Goal: Navigation & Orientation: Find specific page/section

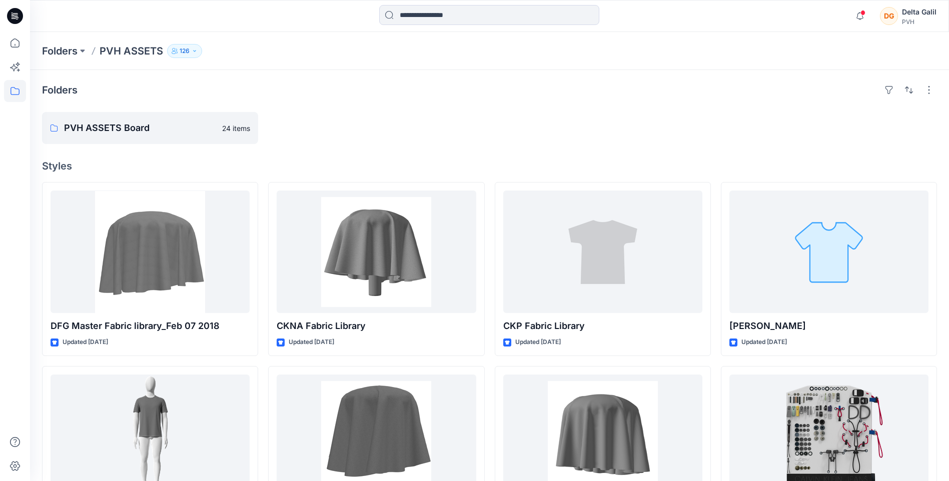
scroll to position [289, 0]
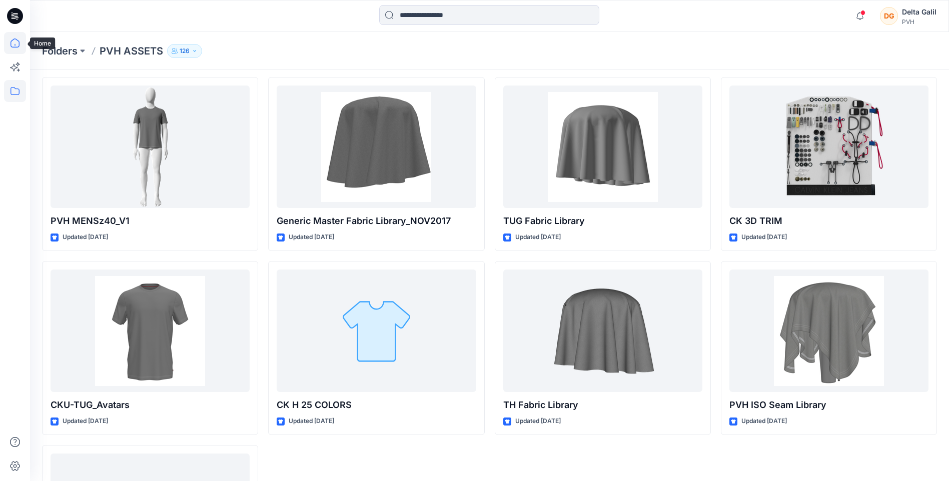
click at [14, 44] on icon at bounding box center [15, 43] width 22 height 22
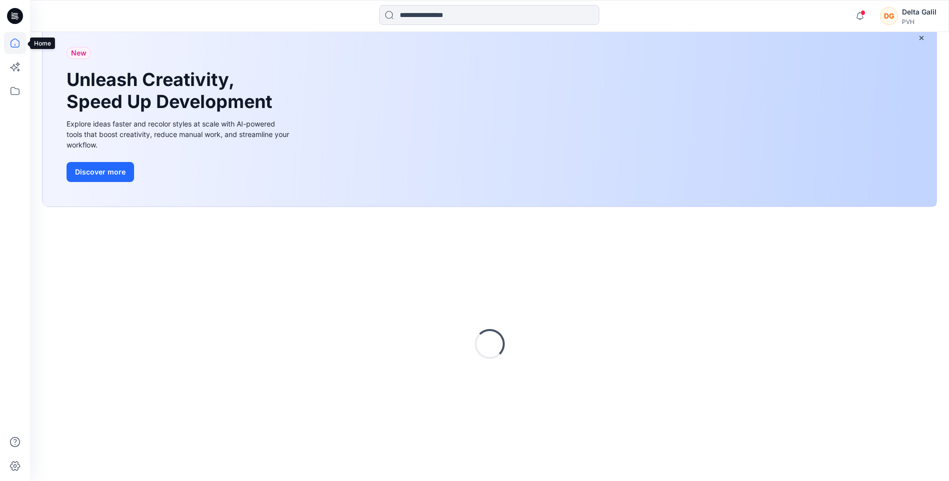
scroll to position [64, 0]
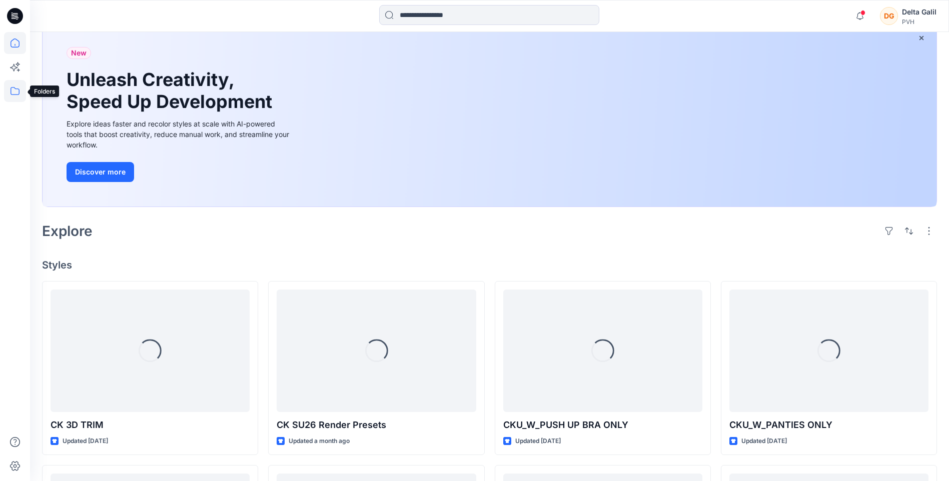
click at [14, 97] on icon at bounding box center [15, 91] width 22 height 22
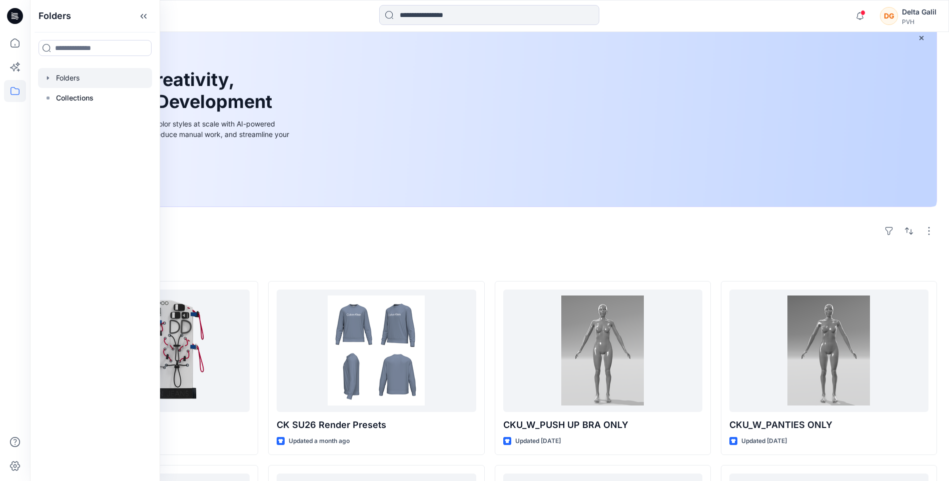
click at [47, 78] on icon "button" at bounding box center [48, 78] width 2 height 4
click at [58, 99] on icon "button" at bounding box center [58, 98] width 2 height 4
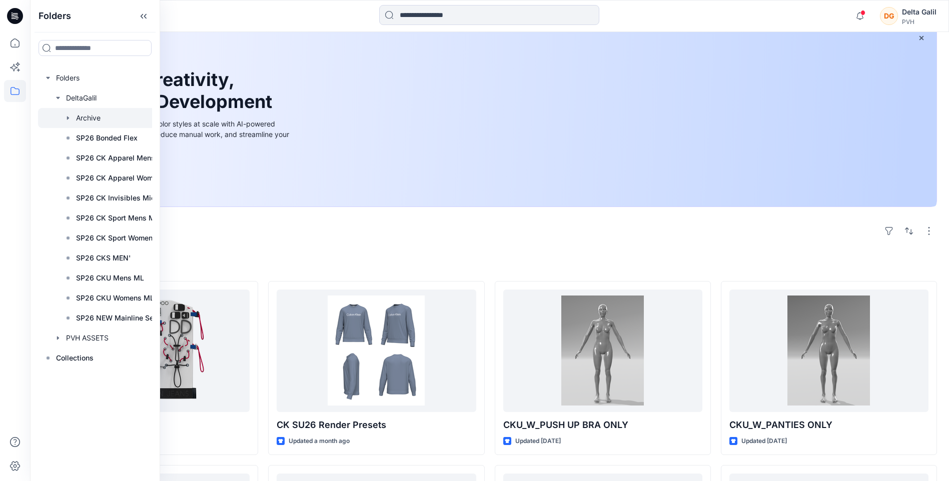
click at [68, 120] on icon "button" at bounding box center [68, 118] width 8 height 8
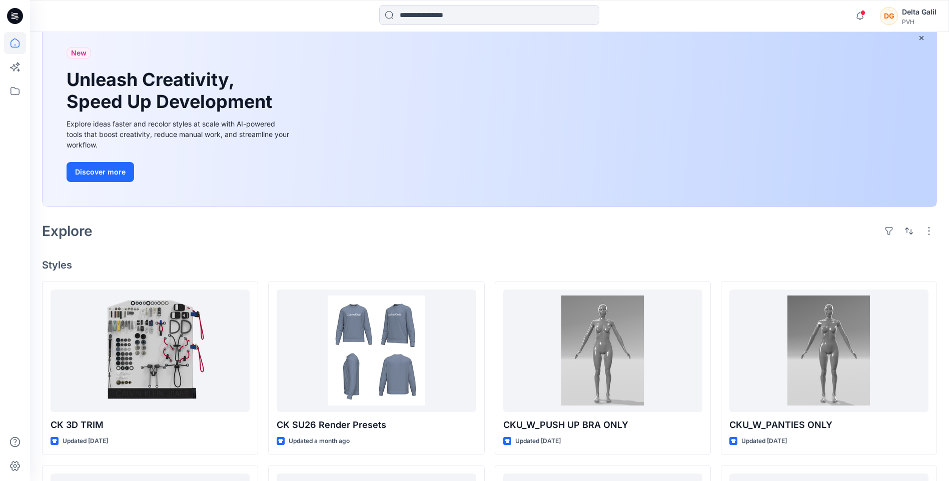
drag, startPoint x: 168, startPoint y: 161, endPoint x: 222, endPoint y: 163, distance: 54.1
click at [223, 164] on div "New Unleash Creativity, Speed Up Development Explore ideas faster and recolor s…" at bounding box center [179, 115] width 241 height 184
click at [6, 93] on icon at bounding box center [15, 91] width 22 height 22
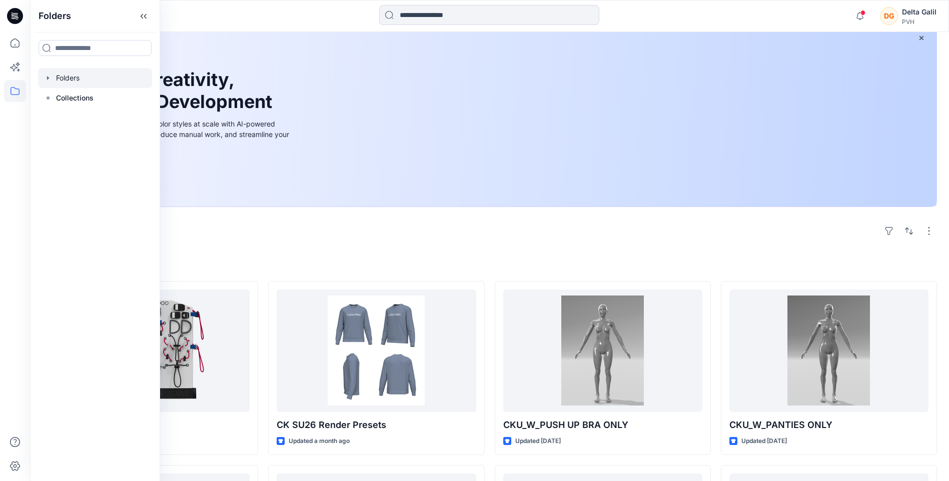
click at [51, 78] on icon "button" at bounding box center [48, 78] width 8 height 8
click at [63, 99] on div at bounding box center [95, 98] width 114 height 20
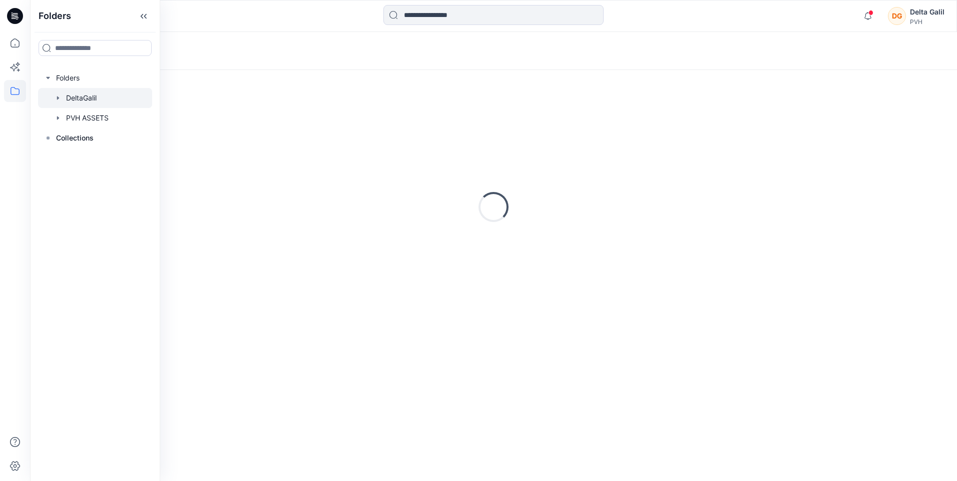
click at [58, 98] on icon "button" at bounding box center [58, 98] width 2 height 4
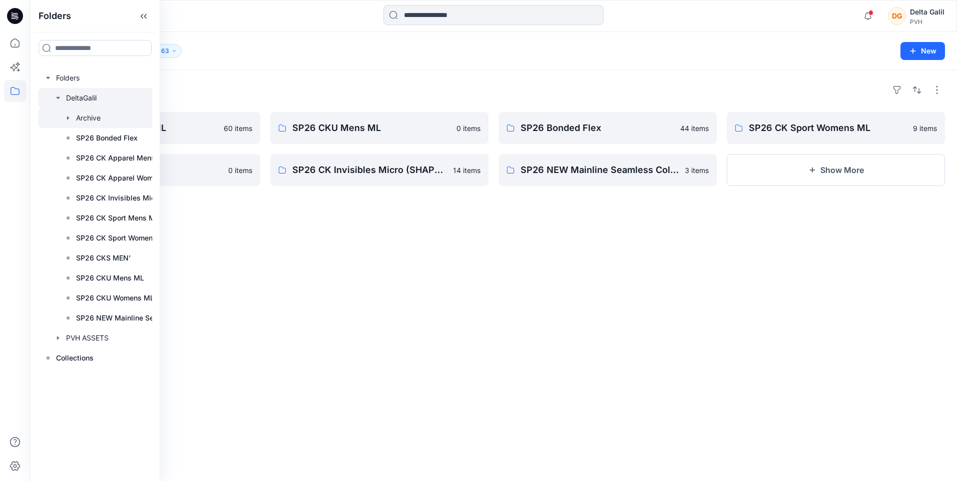
click at [74, 117] on div at bounding box center [113, 118] width 150 height 20
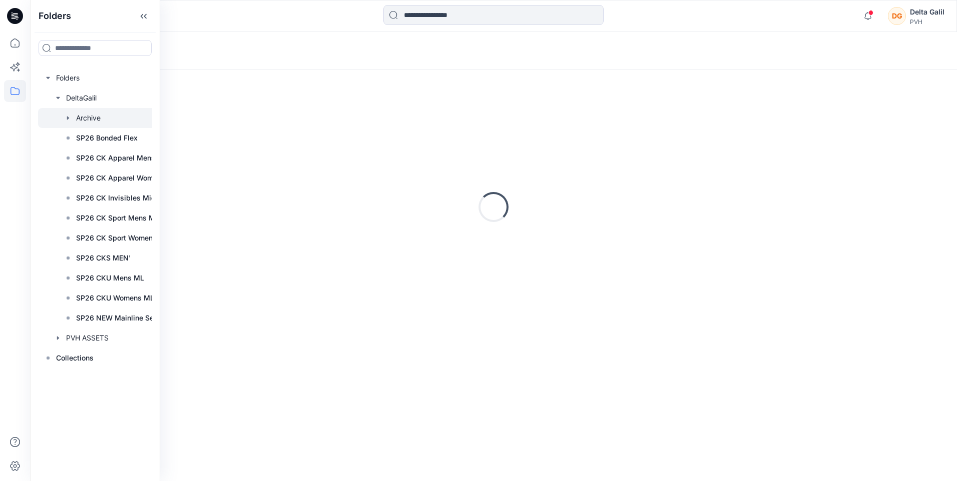
click at [68, 119] on icon "button" at bounding box center [68, 118] width 2 height 4
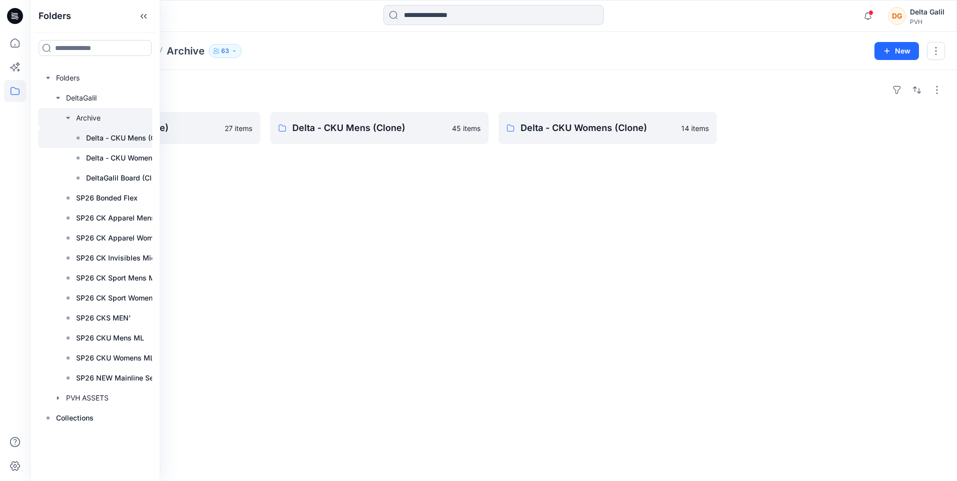
click at [110, 140] on p "Delta - CKU Mens (Clone)" at bounding box center [129, 138] width 86 height 12
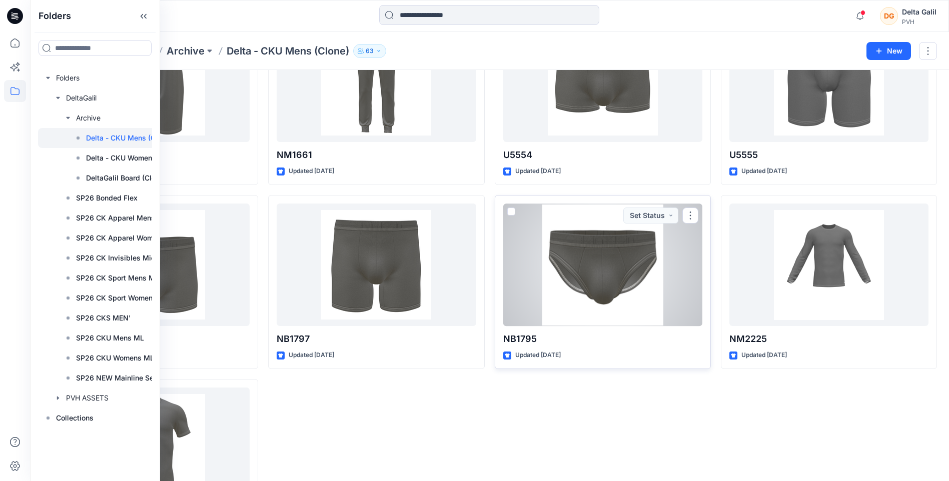
scroll to position [1743, 0]
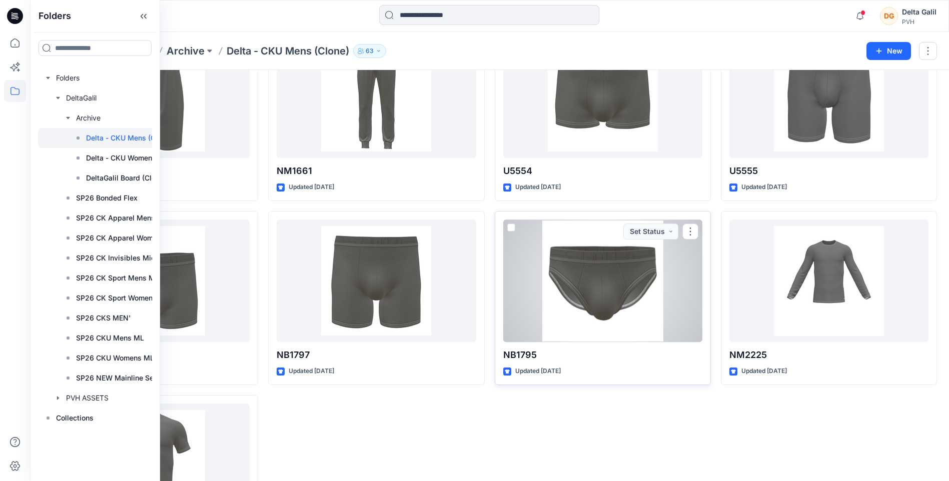
click at [576, 268] on div at bounding box center [602, 281] width 199 height 123
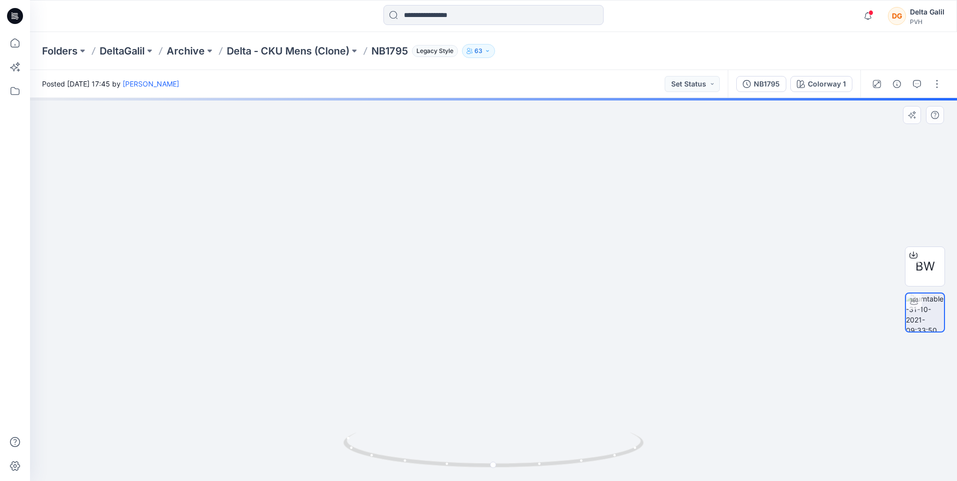
drag, startPoint x: 502, startPoint y: 338, endPoint x: 555, endPoint y: 341, distance: 53.2
click at [553, 342] on img at bounding box center [494, 280] width 432 height 403
drag, startPoint x: 586, startPoint y: 361, endPoint x: 537, endPoint y: 361, distance: 49.0
click at [537, 361] on img at bounding box center [494, 279] width 432 height 406
drag, startPoint x: 639, startPoint y: 386, endPoint x: 536, endPoint y: 378, distance: 102.9
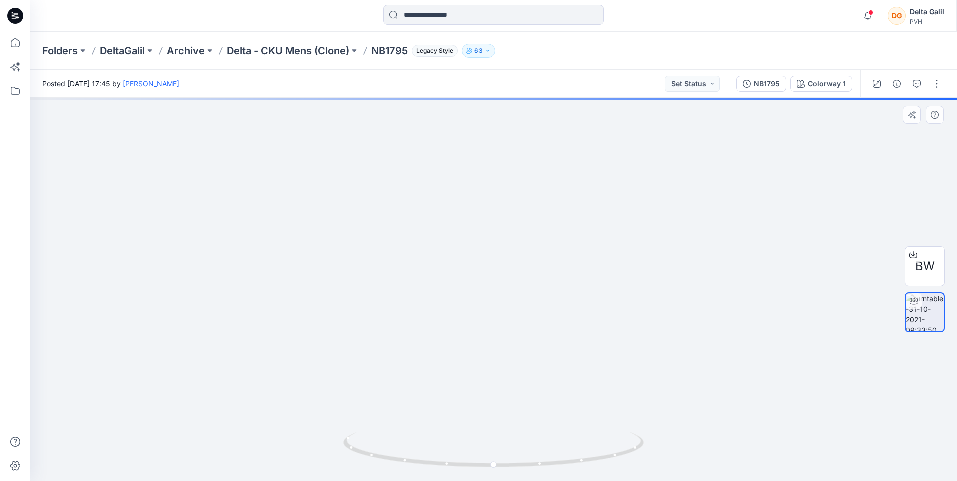
click at [536, 378] on img at bounding box center [494, 275] width 432 height 412
drag, startPoint x: 616, startPoint y: 391, endPoint x: 558, endPoint y: 384, distance: 57.5
click at [558, 384] on img at bounding box center [494, 271] width 432 height 420
drag, startPoint x: 610, startPoint y: 385, endPoint x: 533, endPoint y: 371, distance: 77.8
click at [531, 380] on img at bounding box center [494, 268] width 432 height 428
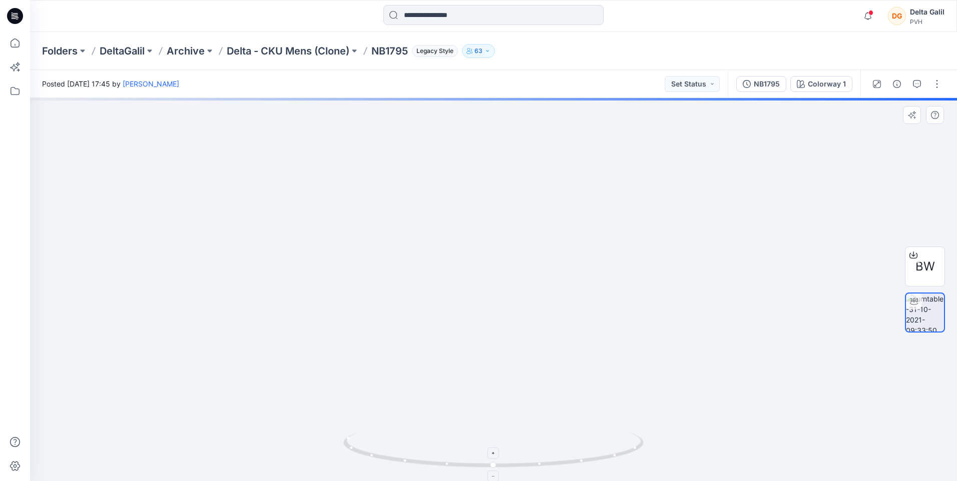
drag, startPoint x: 561, startPoint y: 358, endPoint x: 625, endPoint y: 432, distance: 97.9
click at [651, 387] on img at bounding box center [494, 282] width 432 height 399
drag, startPoint x: 544, startPoint y: 467, endPoint x: 527, endPoint y: 461, distance: 17.9
click at [532, 466] on icon at bounding box center [494, 452] width 303 height 38
drag, startPoint x: 577, startPoint y: 454, endPoint x: 554, endPoint y: 458, distance: 23.0
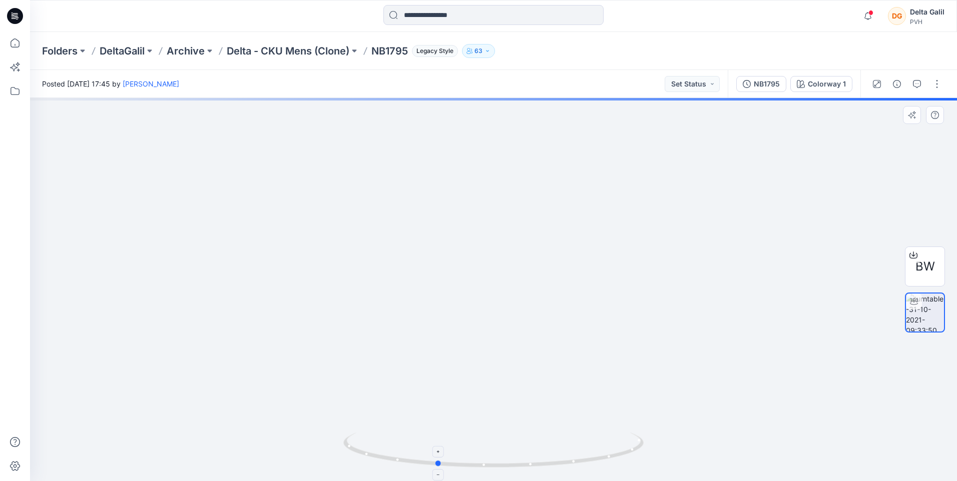
click at [552, 461] on icon at bounding box center [494, 452] width 303 height 38
drag, startPoint x: 561, startPoint y: 460, endPoint x: 541, endPoint y: 461, distance: 19.5
click at [542, 461] on icon at bounding box center [494, 452] width 303 height 38
drag, startPoint x: 559, startPoint y: 460, endPoint x: 536, endPoint y: 460, distance: 23.0
click at [536, 460] on icon at bounding box center [494, 452] width 303 height 38
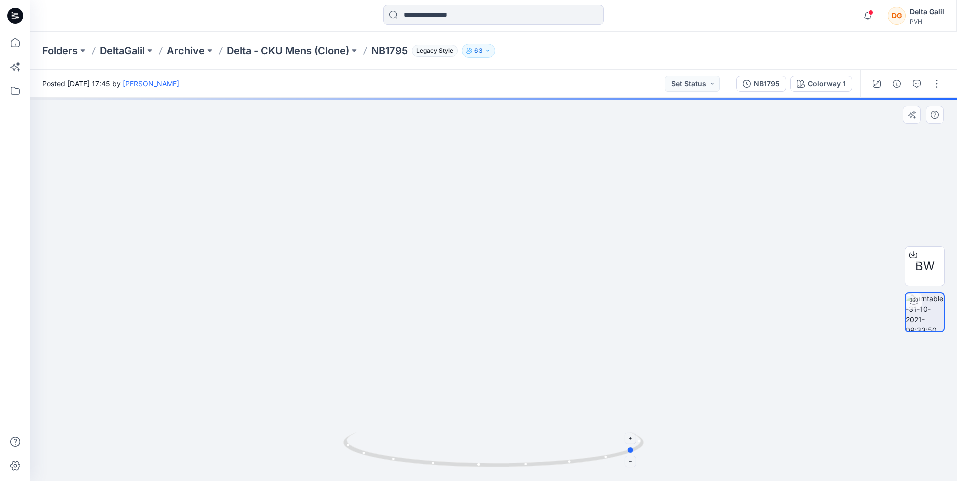
drag, startPoint x: 574, startPoint y: 460, endPoint x: 547, endPoint y: 459, distance: 27.0
click at [547, 459] on icon at bounding box center [494, 452] width 303 height 38
drag, startPoint x: 584, startPoint y: 458, endPoint x: 576, endPoint y: 454, distance: 9.4
click at [568, 458] on icon at bounding box center [494, 452] width 303 height 38
drag, startPoint x: 622, startPoint y: 452, endPoint x: 587, endPoint y: 452, distance: 35.0
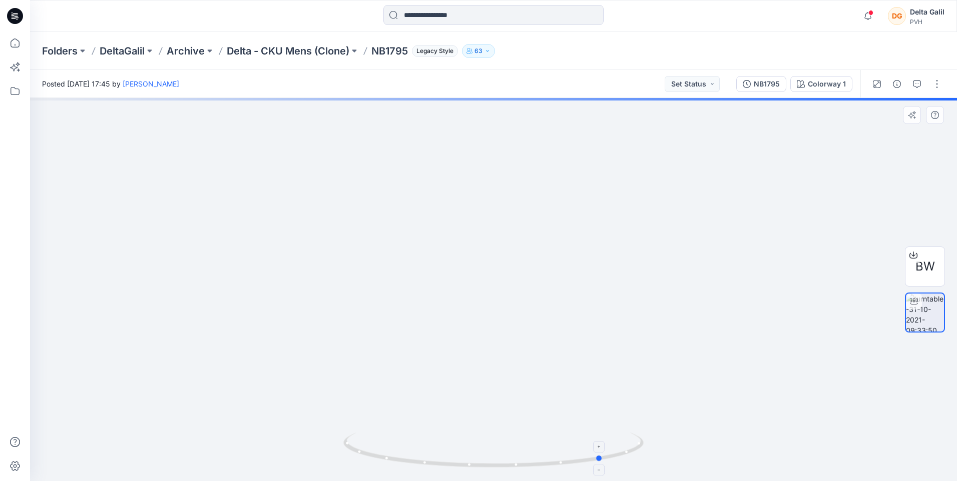
click at [584, 453] on icon at bounding box center [494, 452] width 303 height 38
drag, startPoint x: 602, startPoint y: 449, endPoint x: 556, endPoint y: 446, distance: 45.6
click at [561, 450] on icon at bounding box center [494, 452] width 303 height 38
click at [274, 53] on p "Delta - CKU Mens (Clone)" at bounding box center [288, 51] width 123 height 14
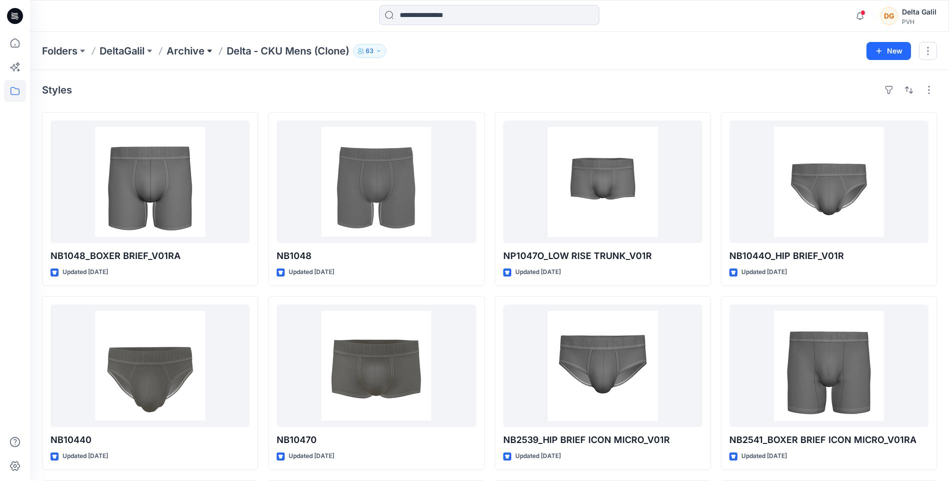
click at [209, 48] on button at bounding box center [210, 51] width 10 height 14
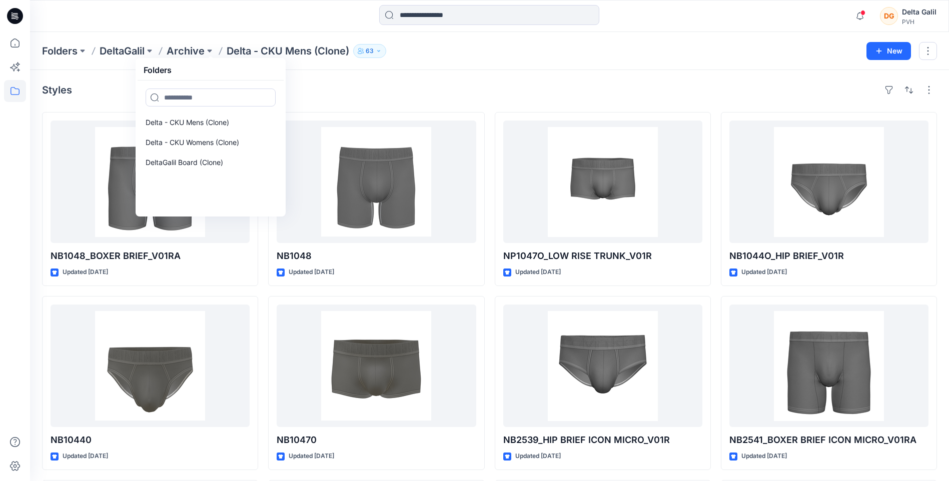
click at [329, 86] on div "Styles" at bounding box center [489, 90] width 895 height 16
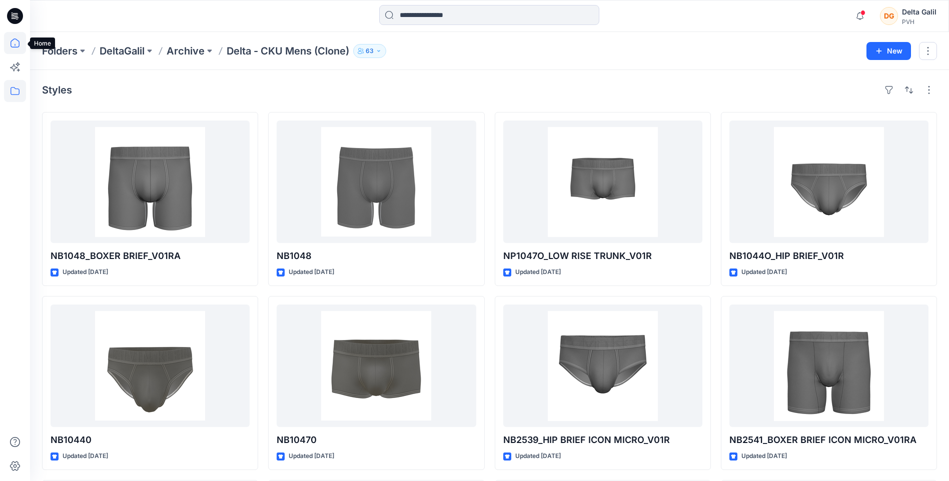
click at [14, 43] on icon at bounding box center [15, 43] width 22 height 22
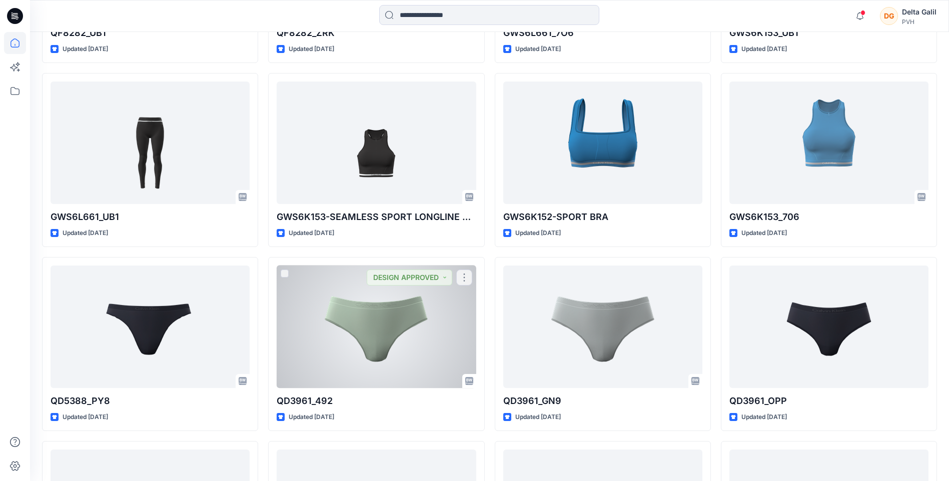
scroll to position [1007, 0]
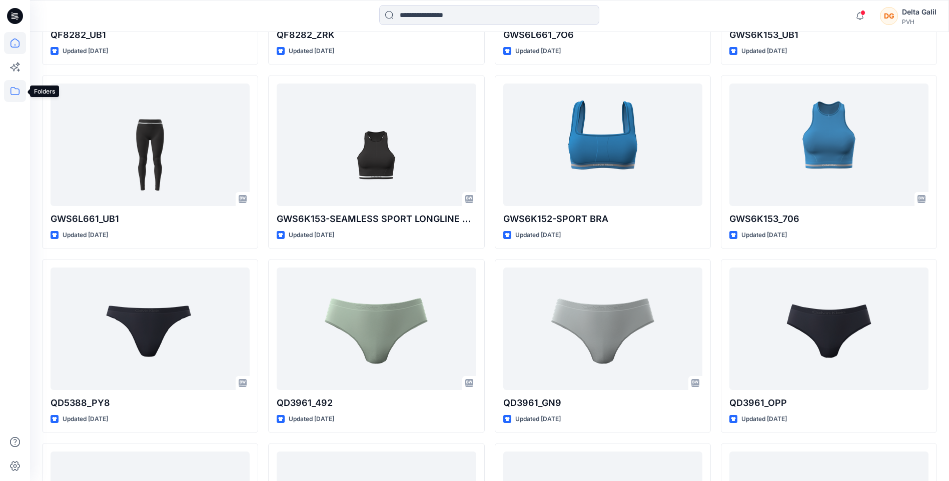
click at [18, 93] on icon at bounding box center [15, 91] width 22 height 22
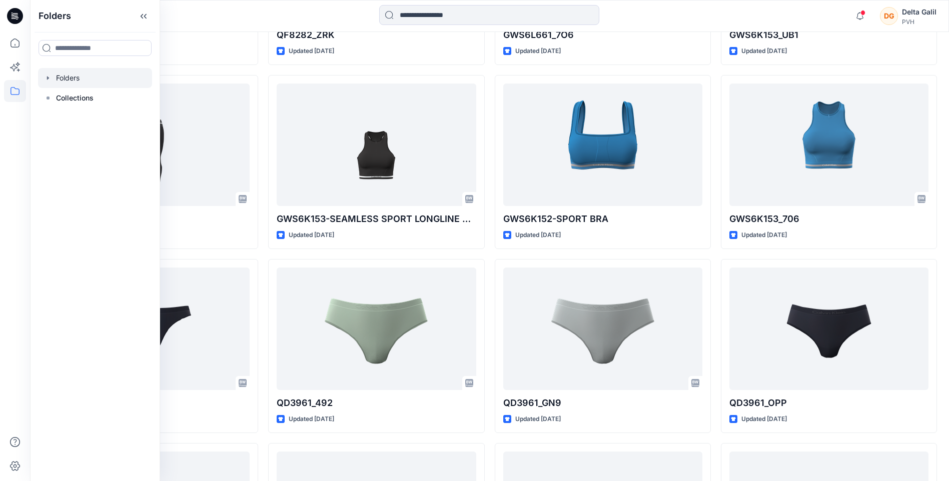
click at [75, 80] on div at bounding box center [95, 78] width 114 height 20
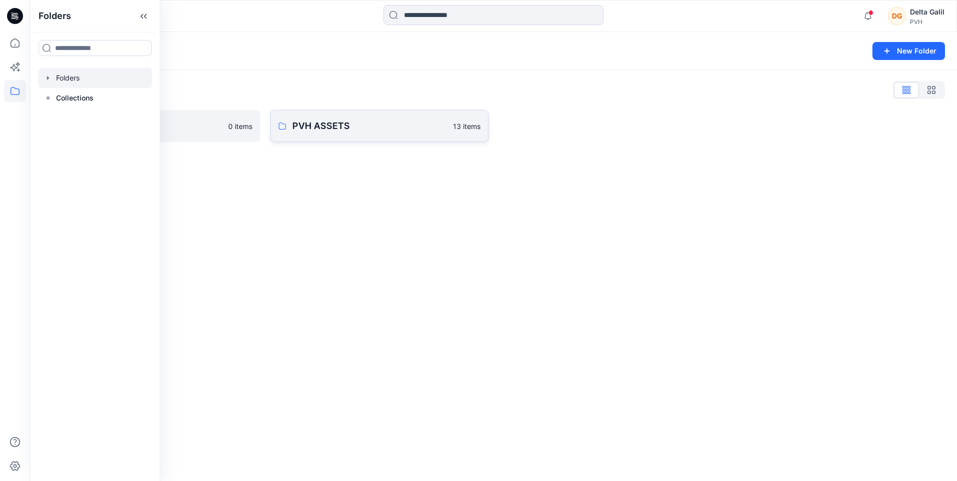
click at [319, 127] on p "PVH ASSETS" at bounding box center [369, 126] width 155 height 14
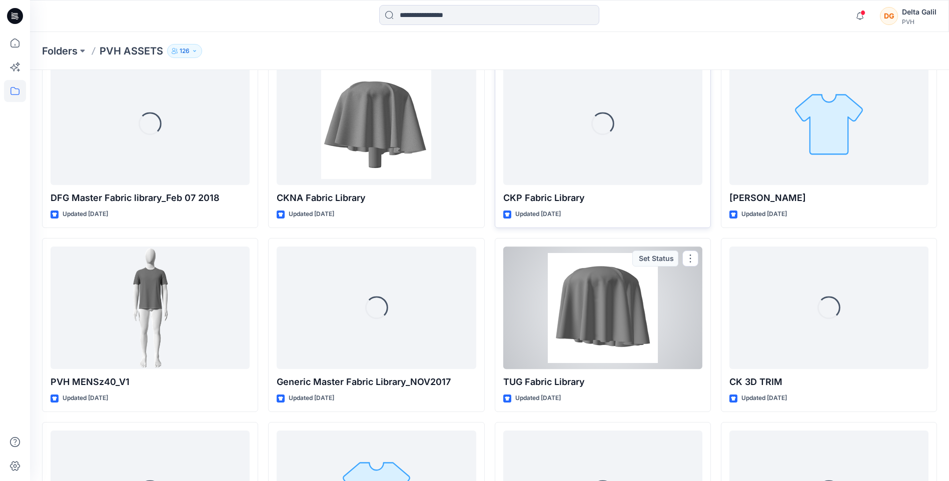
scroll to position [150, 0]
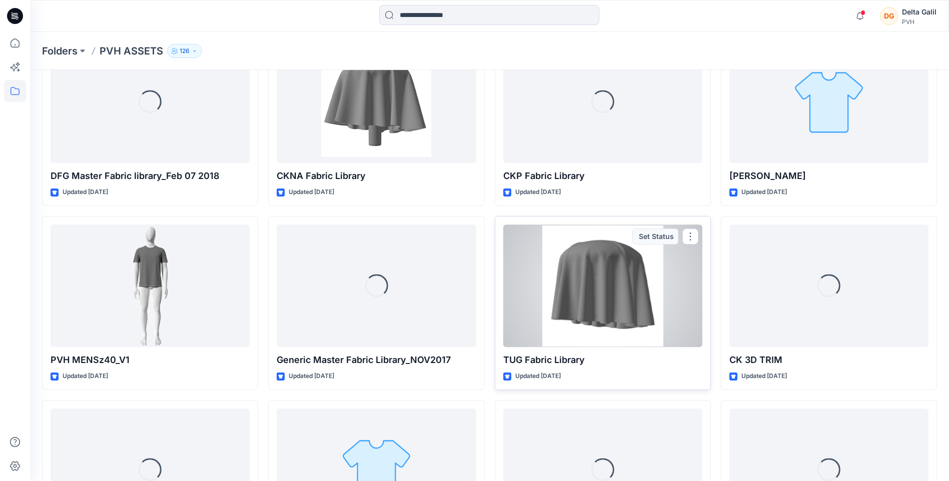
click at [578, 296] on div at bounding box center [602, 286] width 199 height 123
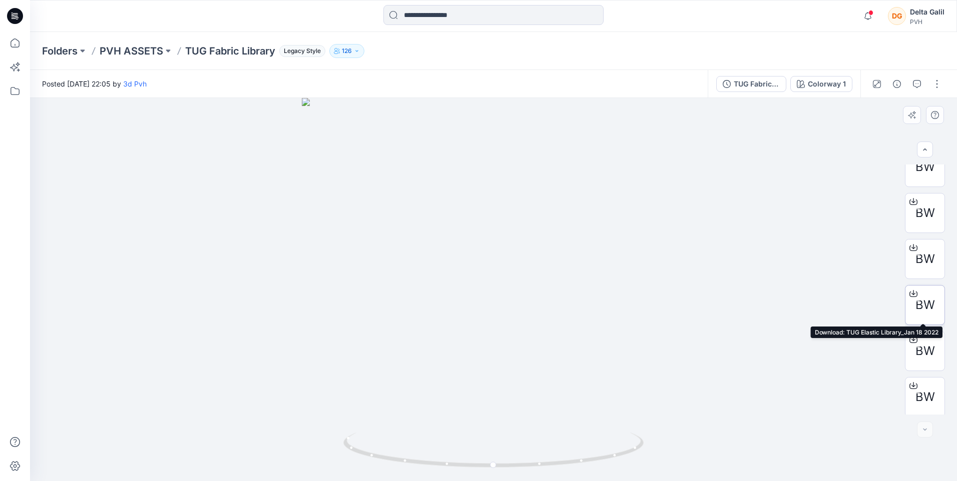
scroll to position [158, 0]
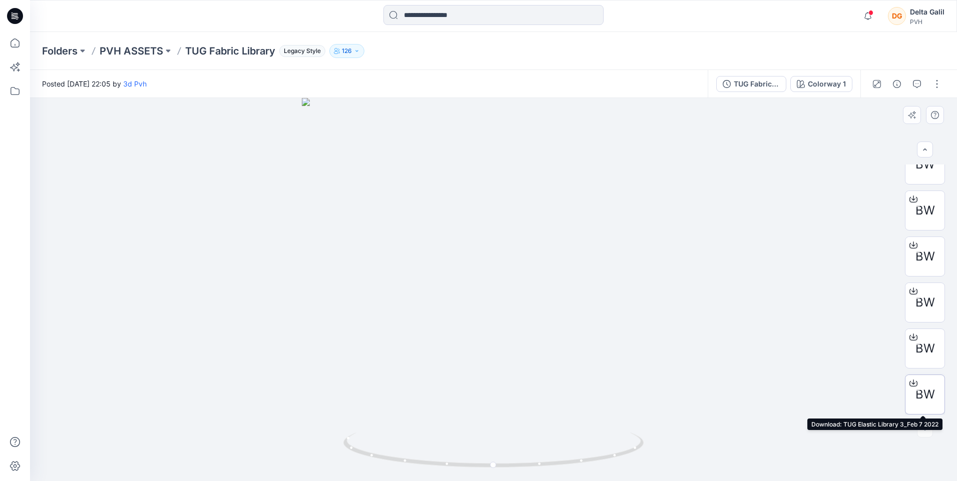
click at [930, 394] on span "BW" at bounding box center [925, 395] width 20 height 18
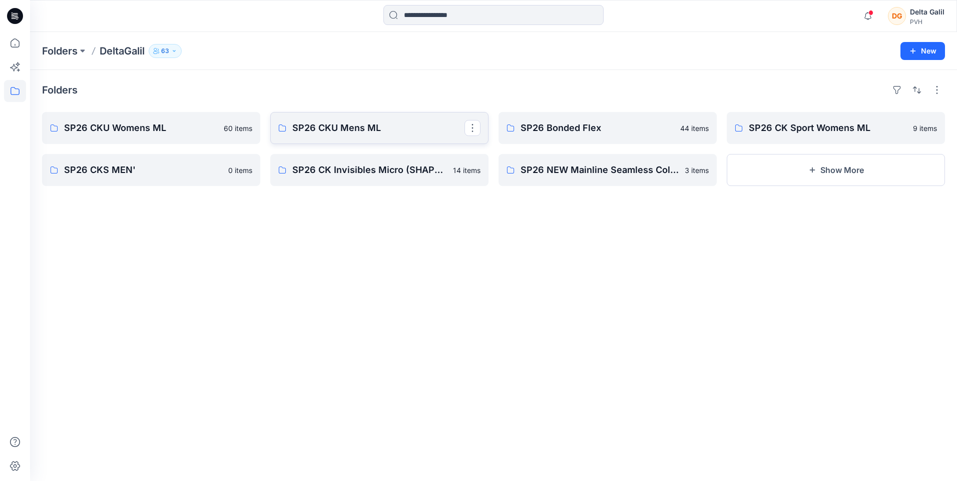
click at [330, 130] on p "SP26 CKU Mens ML" at bounding box center [378, 128] width 172 height 14
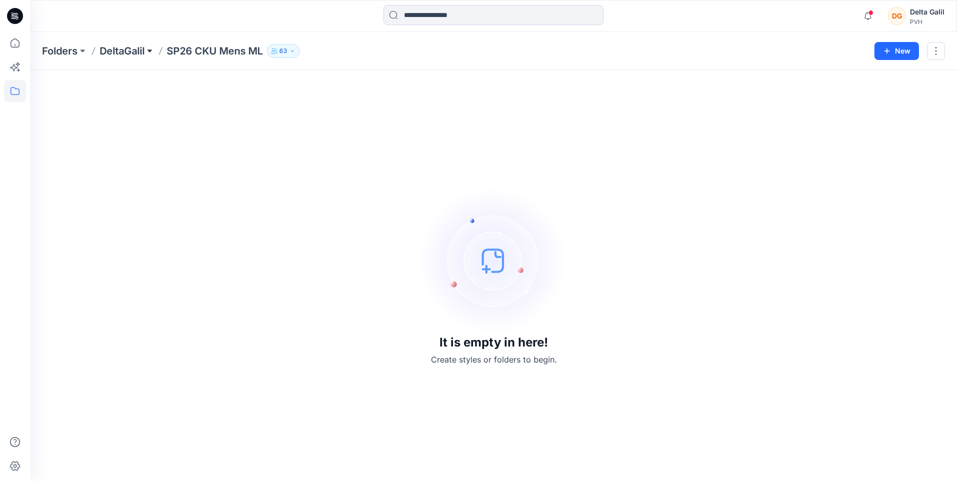
click at [150, 52] on button at bounding box center [150, 51] width 10 height 14
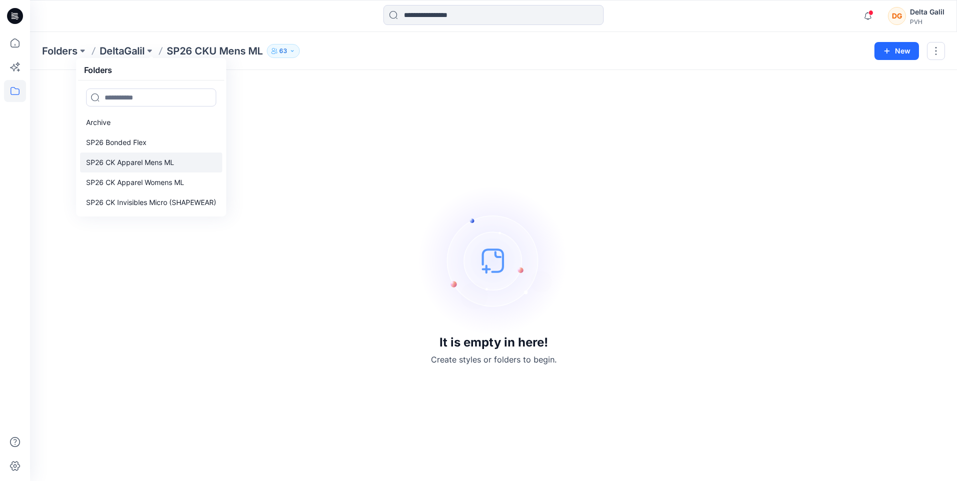
click at [169, 162] on p "SP26 CK Apparel Mens ML" at bounding box center [130, 163] width 88 height 12
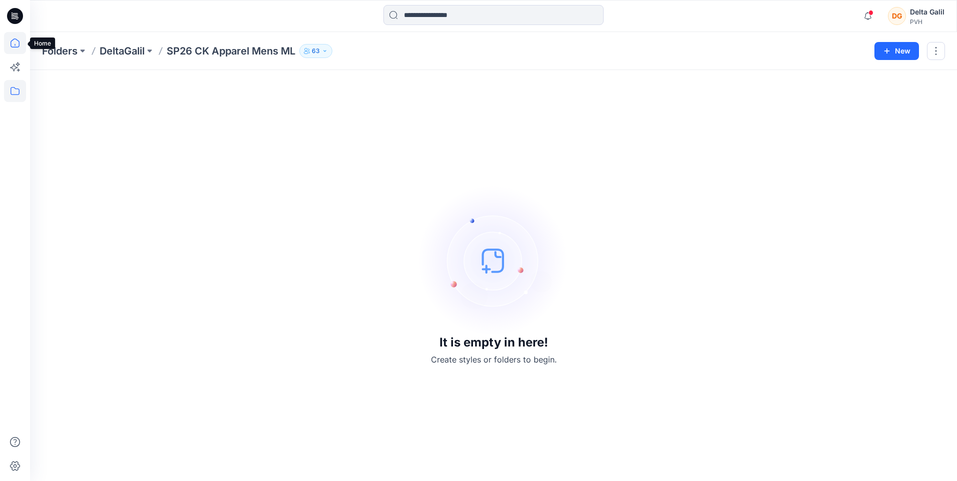
click at [16, 47] on icon at bounding box center [15, 43] width 22 height 22
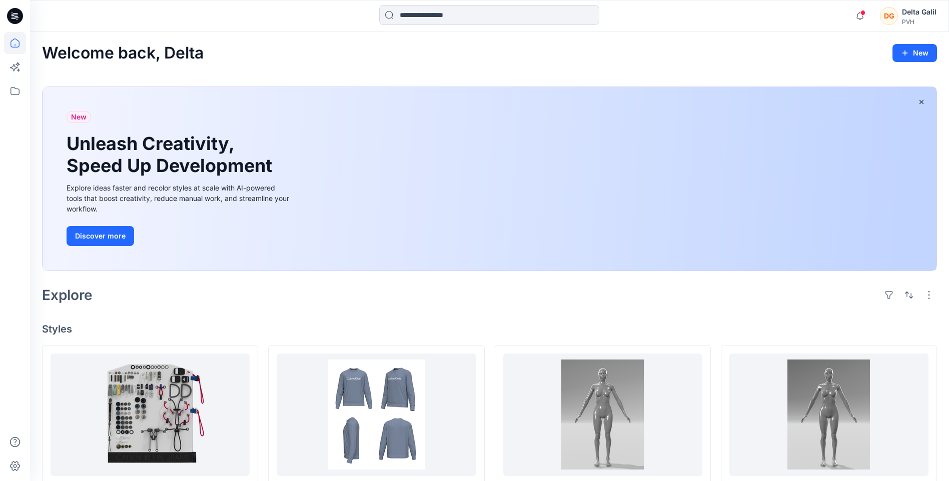
scroll to position [50, 0]
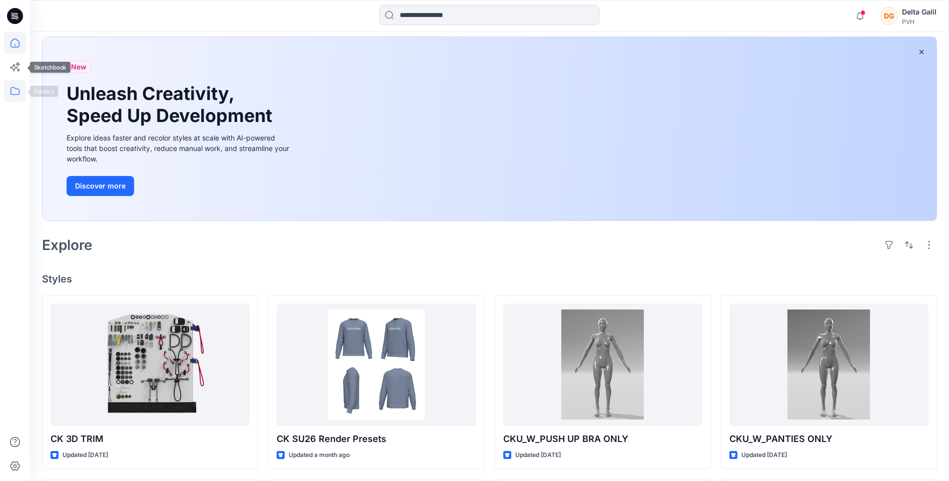
click at [15, 89] on icon at bounding box center [15, 91] width 22 height 22
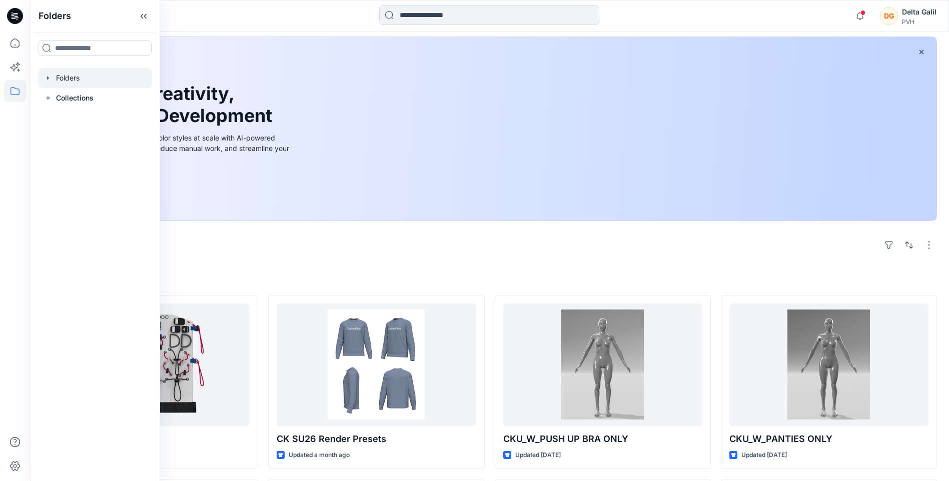
click at [88, 78] on div at bounding box center [95, 78] width 114 height 20
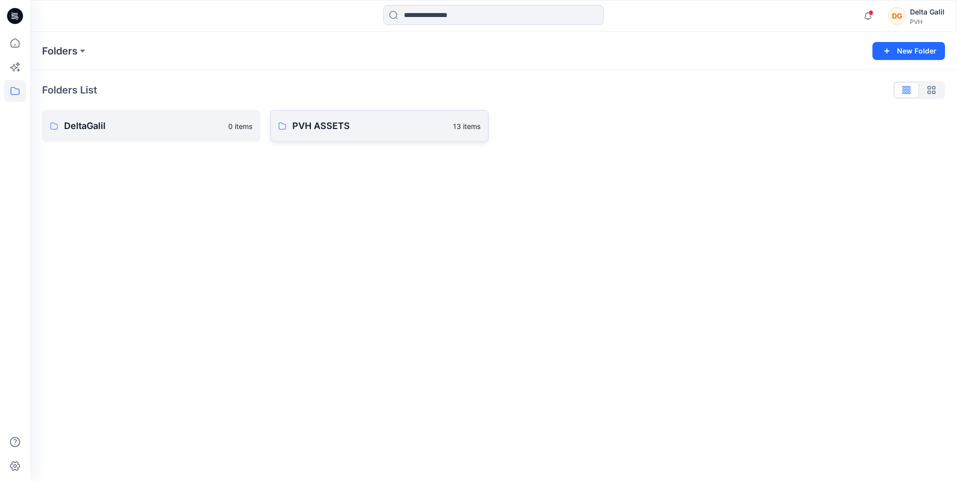
click at [299, 128] on p "PVH ASSETS" at bounding box center [369, 126] width 155 height 14
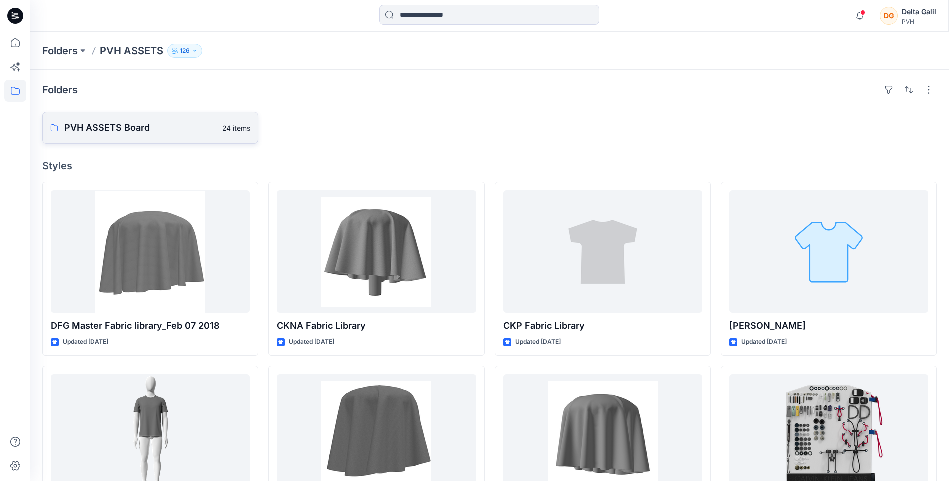
click at [66, 130] on p "PVH ASSETS Board" at bounding box center [140, 128] width 152 height 14
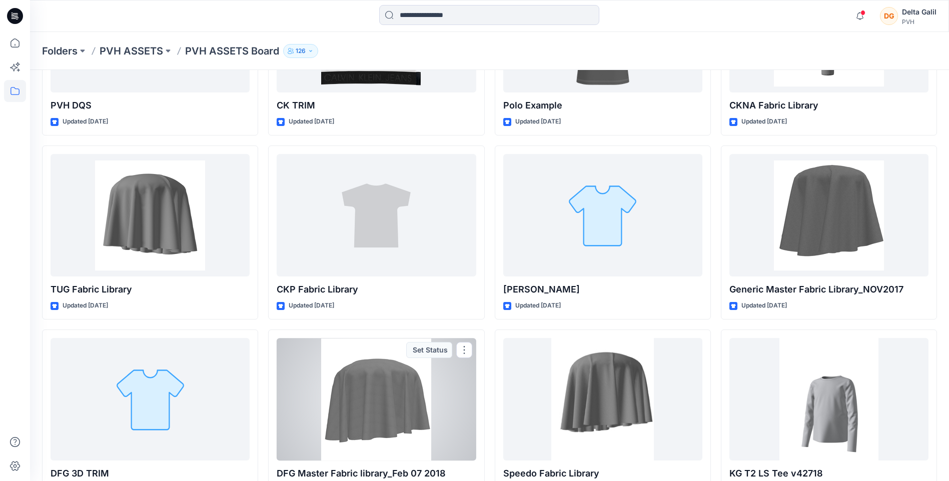
scroll to position [708, 0]
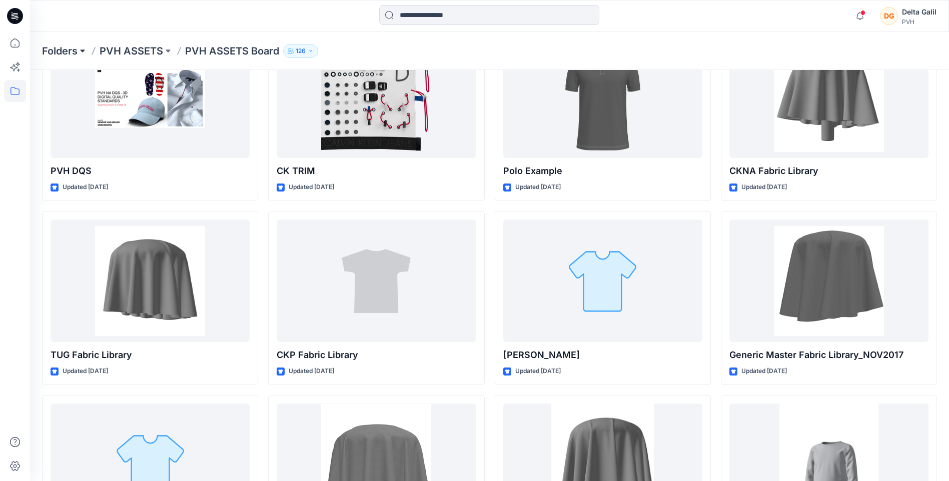
click at [85, 52] on button at bounding box center [83, 51] width 10 height 14
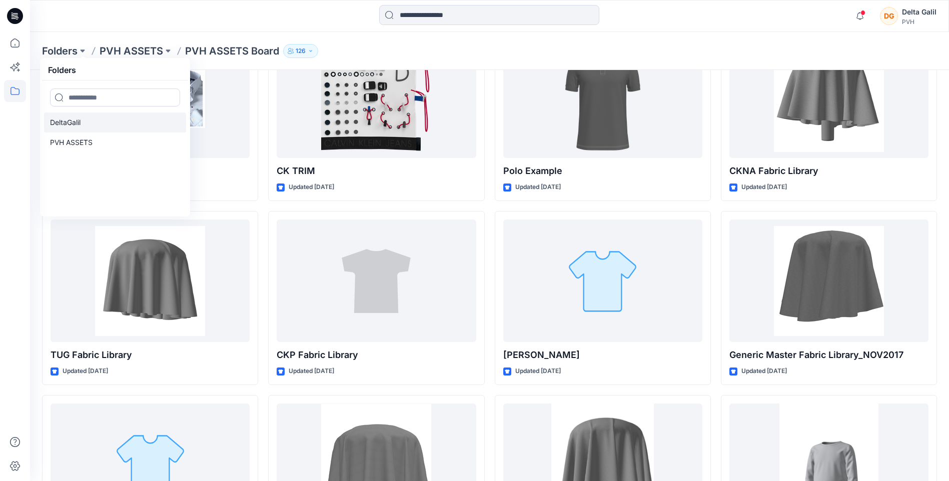
click at [80, 125] on p "DeltaGalil" at bounding box center [65, 123] width 31 height 12
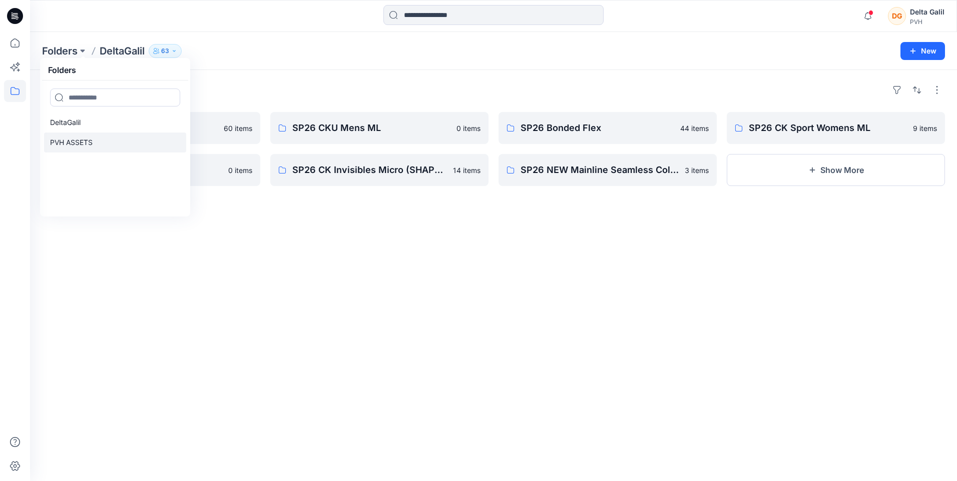
click at [98, 140] on link "PVH ASSETS" at bounding box center [115, 143] width 142 height 20
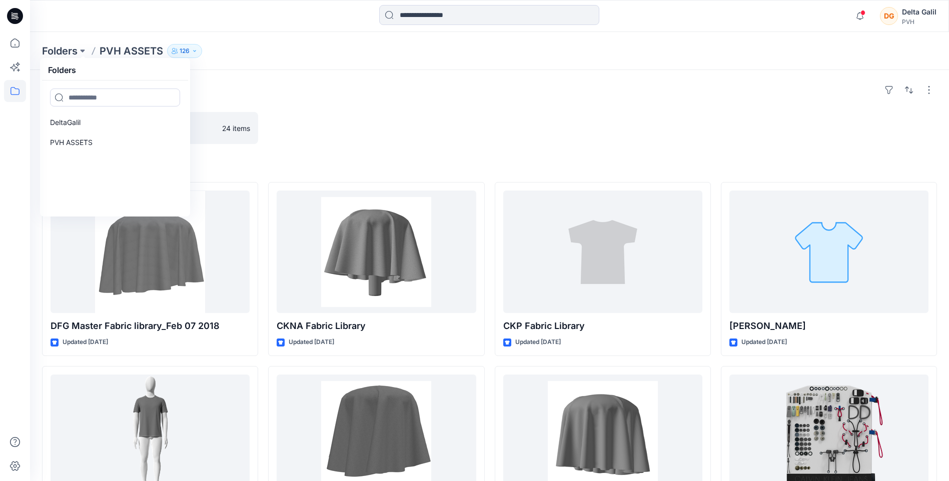
click at [392, 150] on div "Folders PVH ASSETS Board 24 items Styles DFG Master Fabric library_Feb 07 2018 …" at bounding box center [489, 421] width 919 height 703
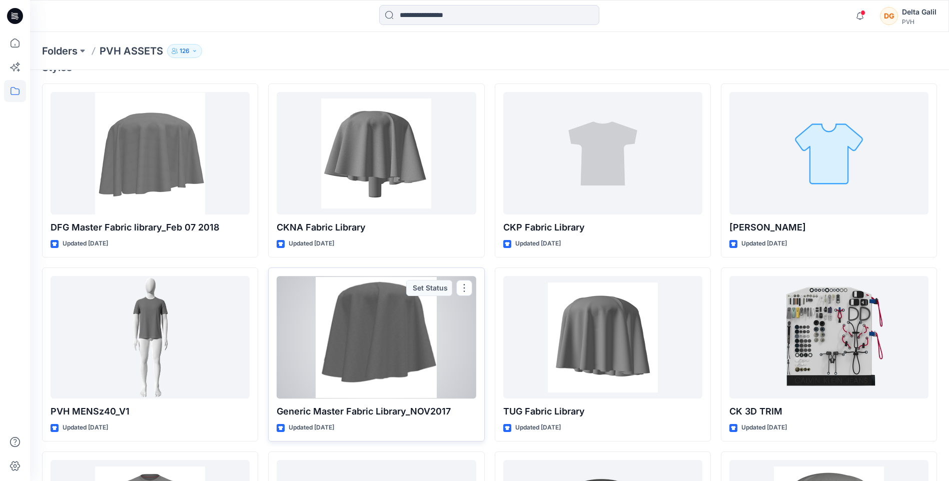
scroll to position [100, 0]
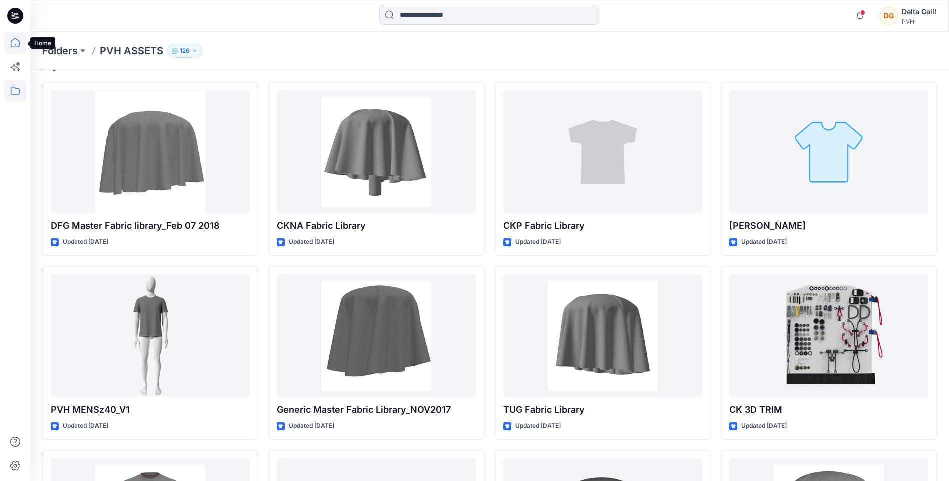
click at [15, 43] on icon at bounding box center [15, 43] width 22 height 22
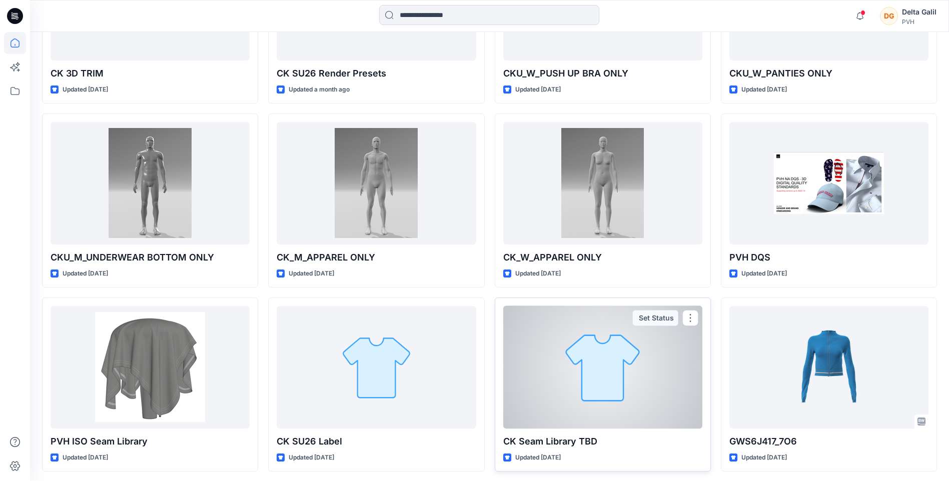
scroll to position [454, 0]
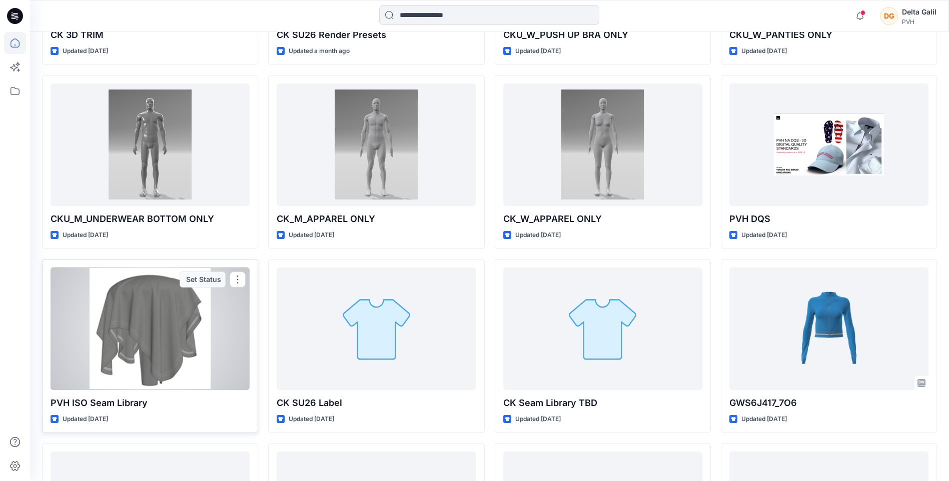
click at [198, 349] on div at bounding box center [150, 329] width 199 height 123
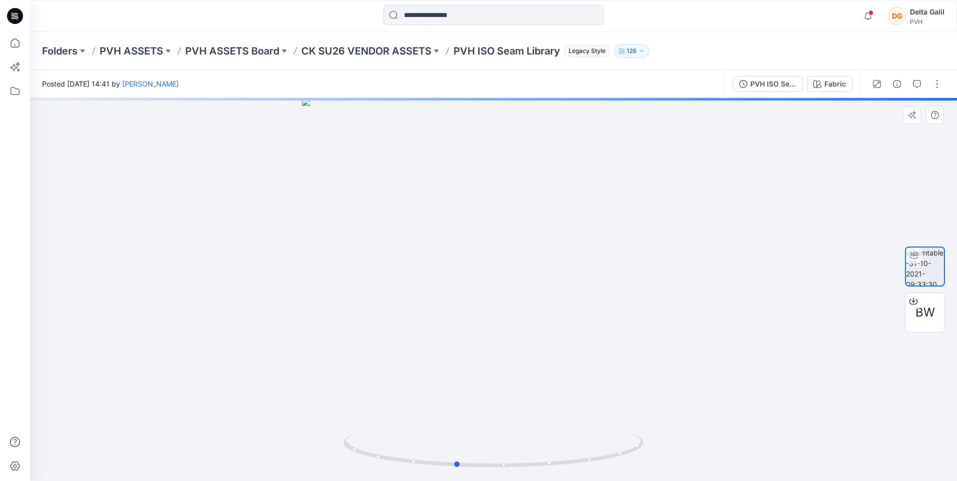
drag, startPoint x: 560, startPoint y: 368, endPoint x: 501, endPoint y: 371, distance: 58.6
click at [501, 371] on div at bounding box center [493, 289] width 927 height 383
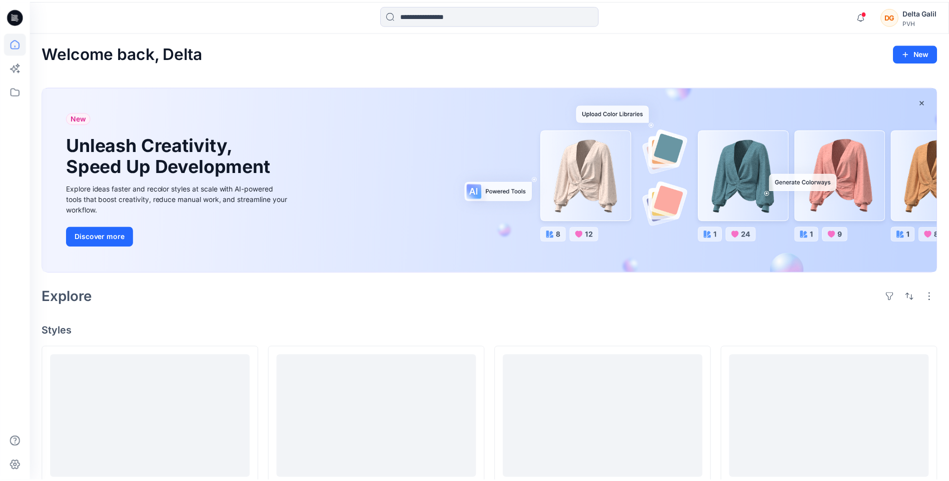
scroll to position [454, 0]
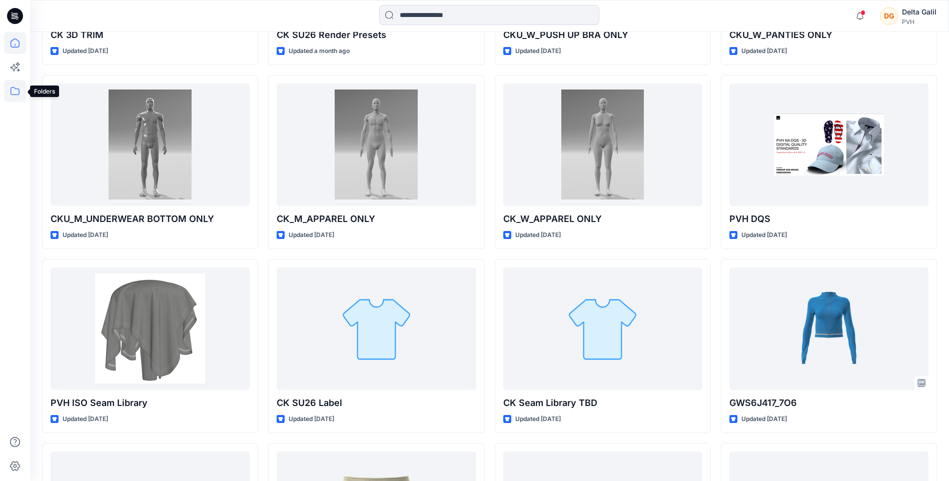
click at [12, 92] on icon at bounding box center [15, 91] width 22 height 22
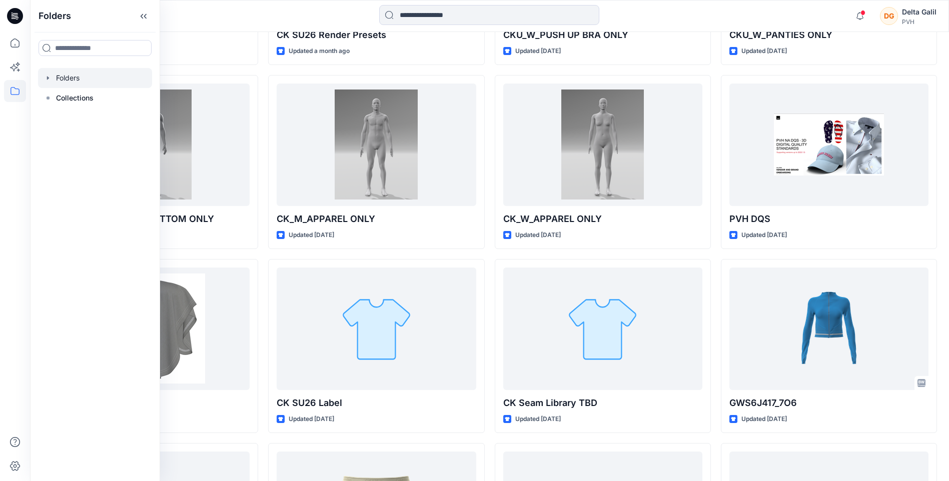
click at [47, 78] on icon "button" at bounding box center [48, 78] width 8 height 8
click at [57, 98] on icon "button" at bounding box center [58, 98] width 2 height 4
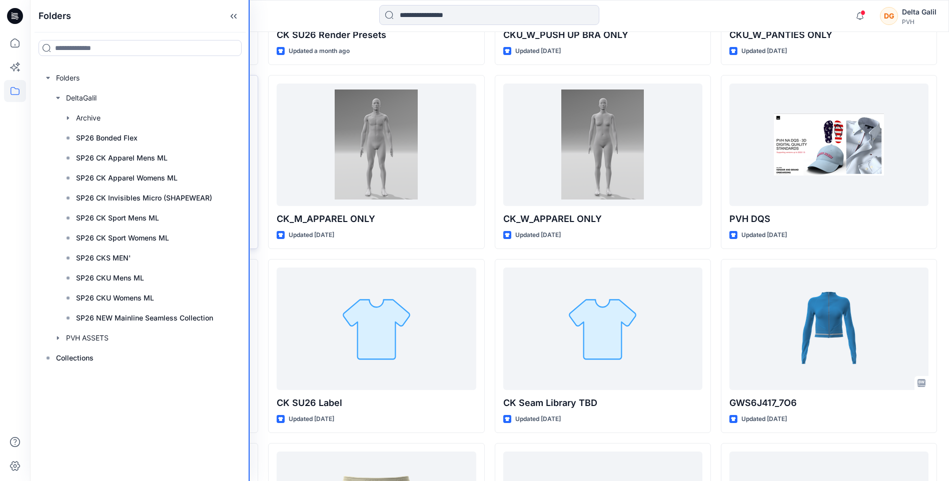
drag, startPoint x: 159, startPoint y: 179, endPoint x: 258, endPoint y: 182, distance: 99.1
click at [258, 182] on div "Folders Folders DeltaGalil Archive SP26 Bonded Flex SP26 CK Apparel Mens ML SP2…" at bounding box center [474, 290] width 949 height 1488
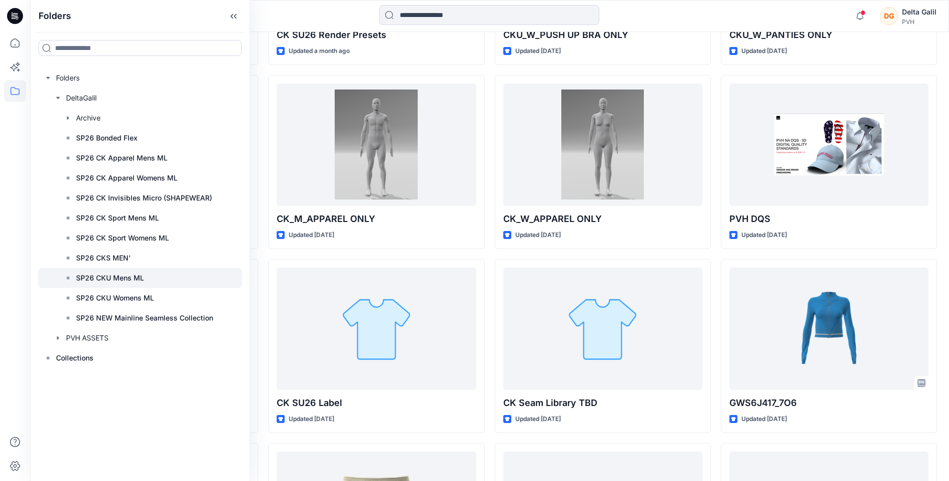
click at [148, 278] on div at bounding box center [140, 278] width 204 height 20
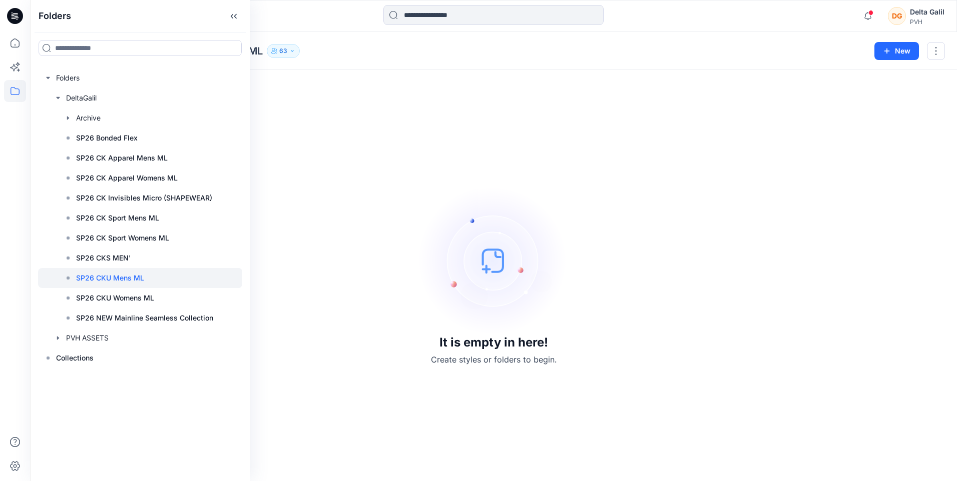
click at [544, 304] on img at bounding box center [493, 261] width 150 height 150
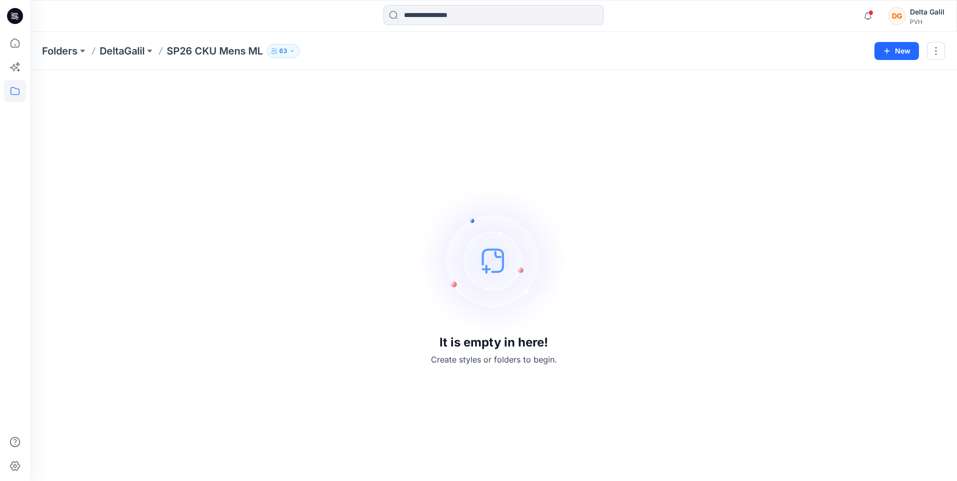
click at [928, 9] on div "Delta Galil" at bounding box center [927, 12] width 35 height 12
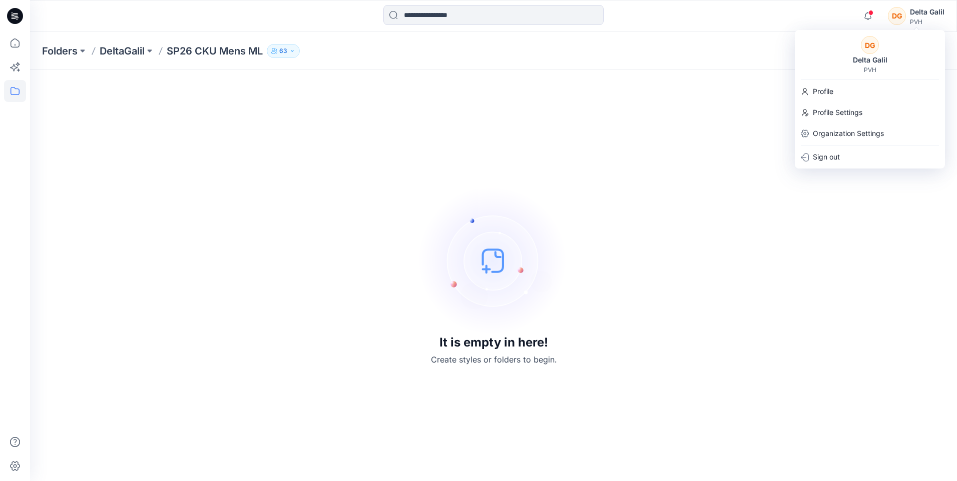
click at [529, 159] on div "It is empty in here! Create styles or folders to begin." at bounding box center [493, 275] width 903 height 387
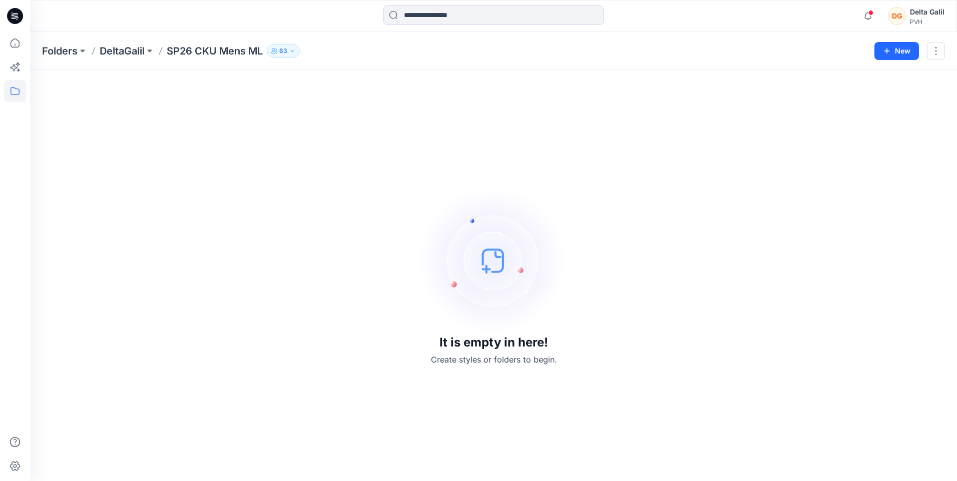
click at [12, 16] on icon at bounding box center [13, 16] width 3 height 1
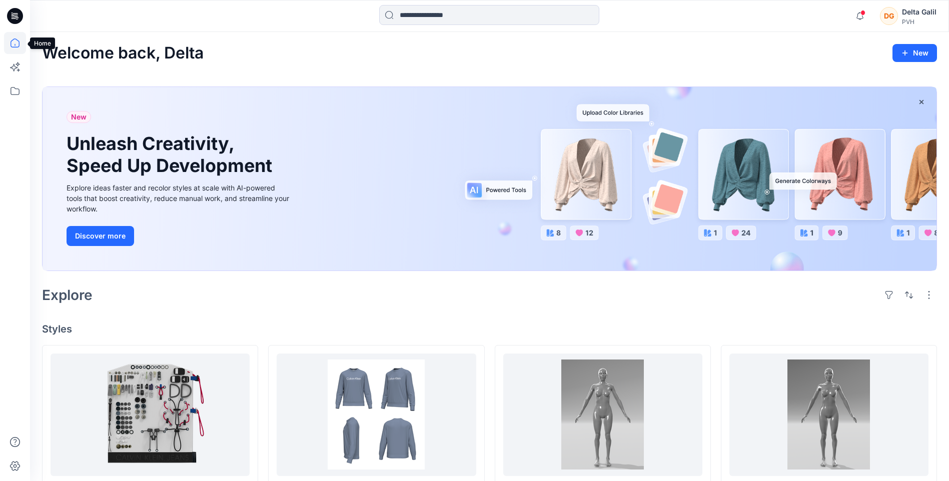
click at [18, 48] on icon at bounding box center [15, 43] width 22 height 22
click at [18, 90] on icon at bounding box center [15, 91] width 22 height 22
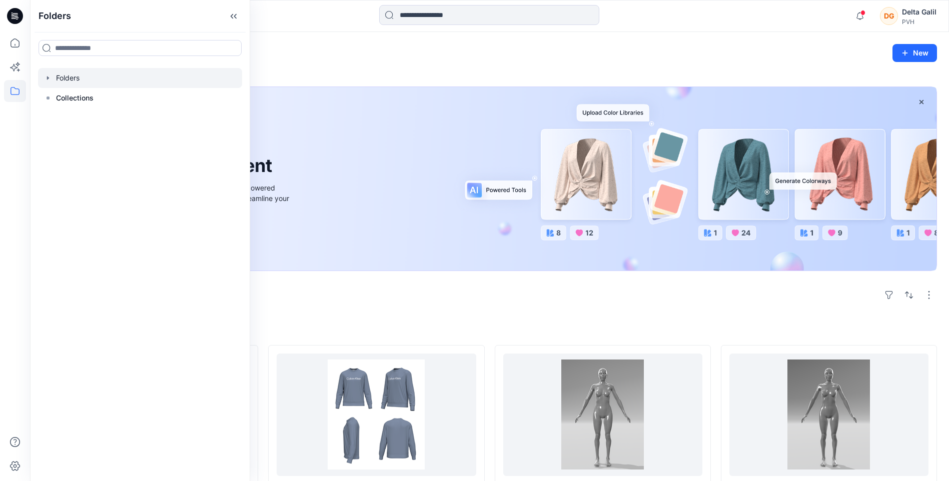
click at [47, 77] on icon "button" at bounding box center [48, 78] width 2 height 4
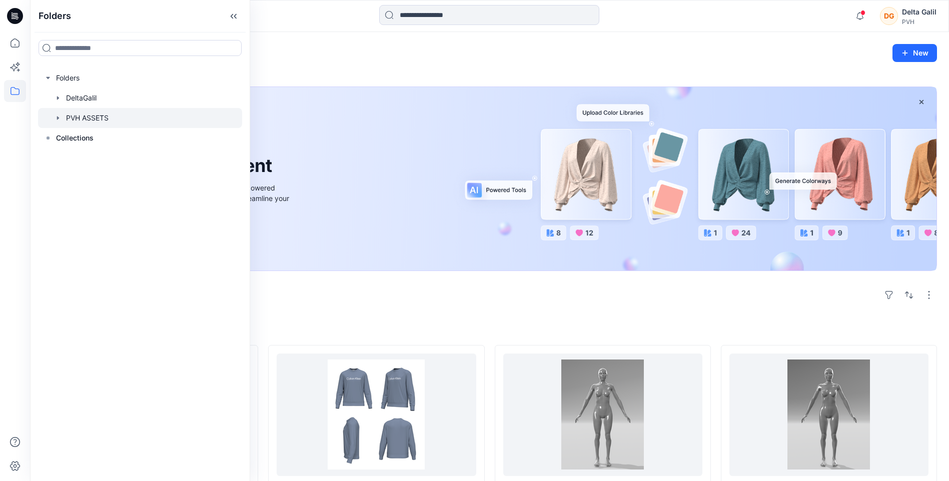
click at [58, 118] on icon "button" at bounding box center [58, 118] width 2 height 4
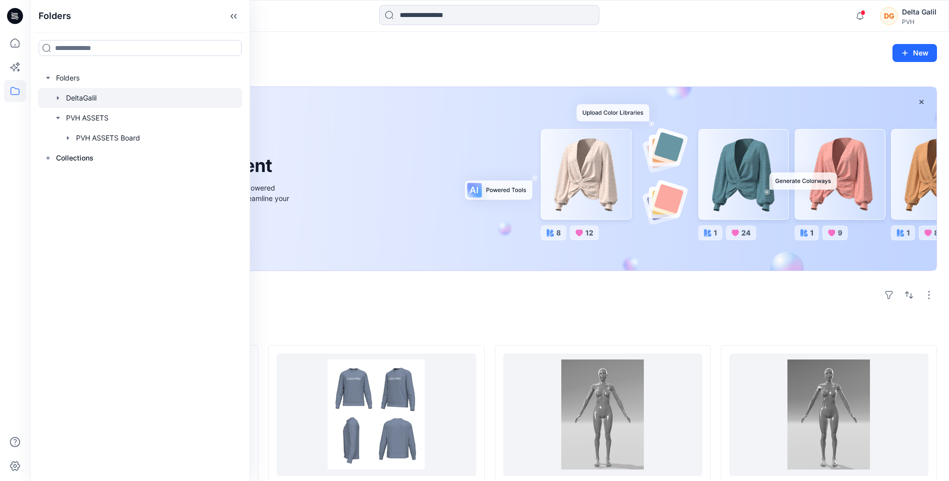
click at [59, 99] on icon "button" at bounding box center [58, 98] width 2 height 4
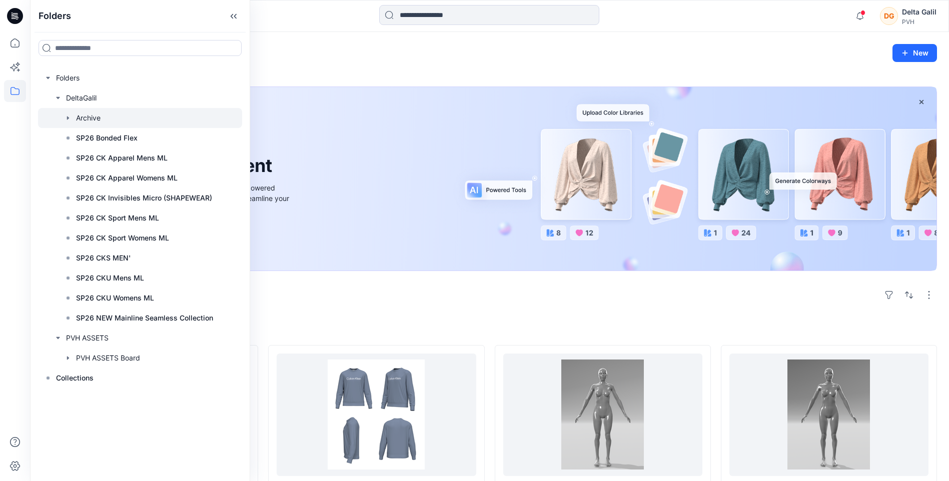
click at [68, 120] on icon "button" at bounding box center [68, 118] width 8 height 8
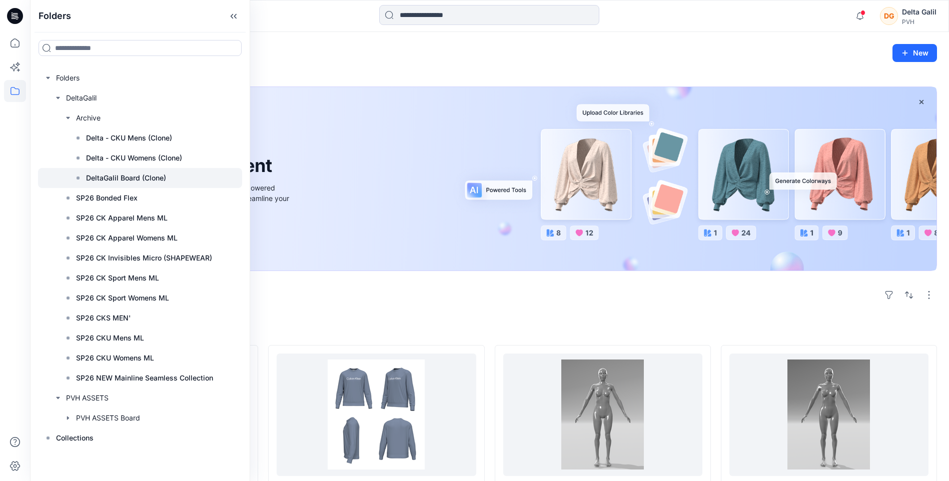
click at [118, 182] on p "DeltaGalil Board (Clone)" at bounding box center [126, 178] width 80 height 12
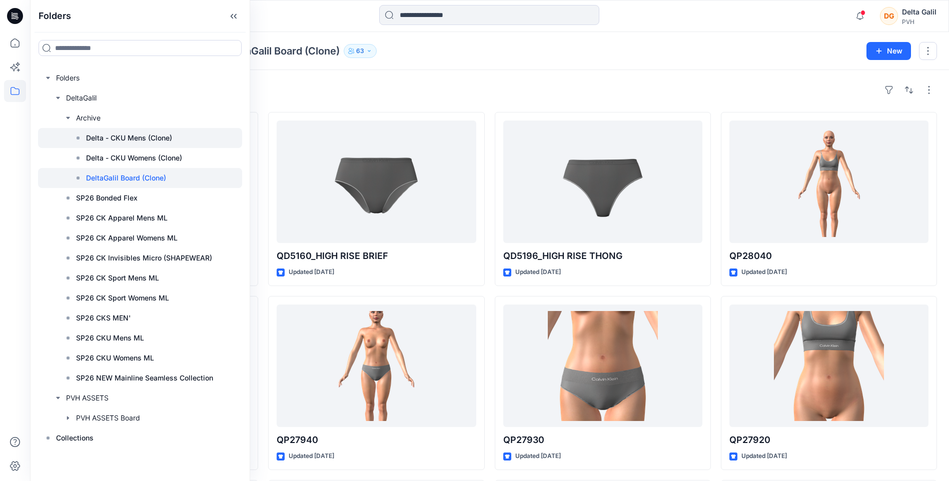
click at [119, 139] on p "Delta - CKU Mens (Clone)" at bounding box center [129, 138] width 86 height 12
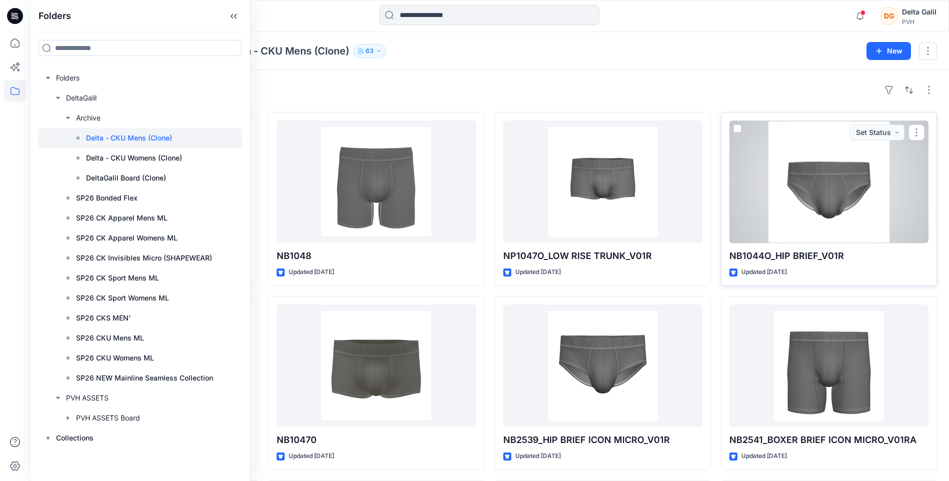
click at [819, 199] on div at bounding box center [829, 182] width 199 height 123
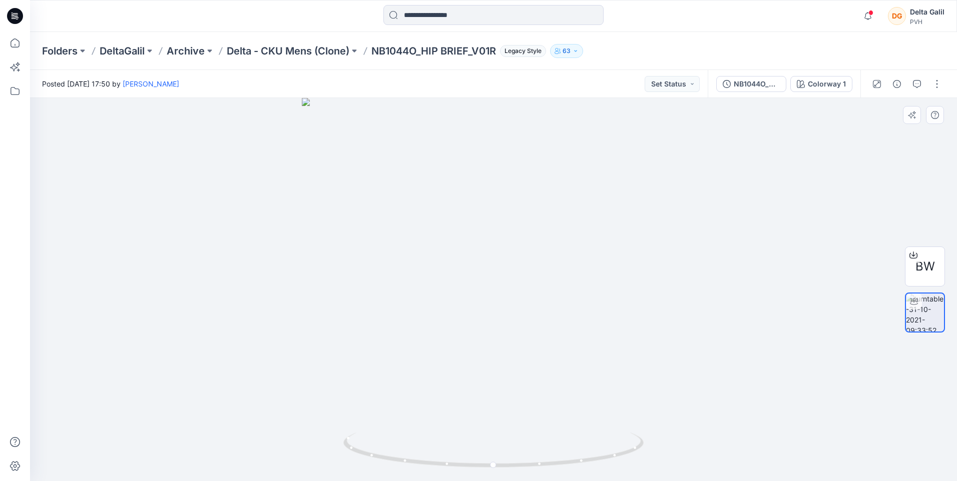
click at [788, 341] on div at bounding box center [493, 289] width 927 height 383
click at [292, 49] on p "Delta - CKU Mens (Clone)" at bounding box center [288, 51] width 123 height 14
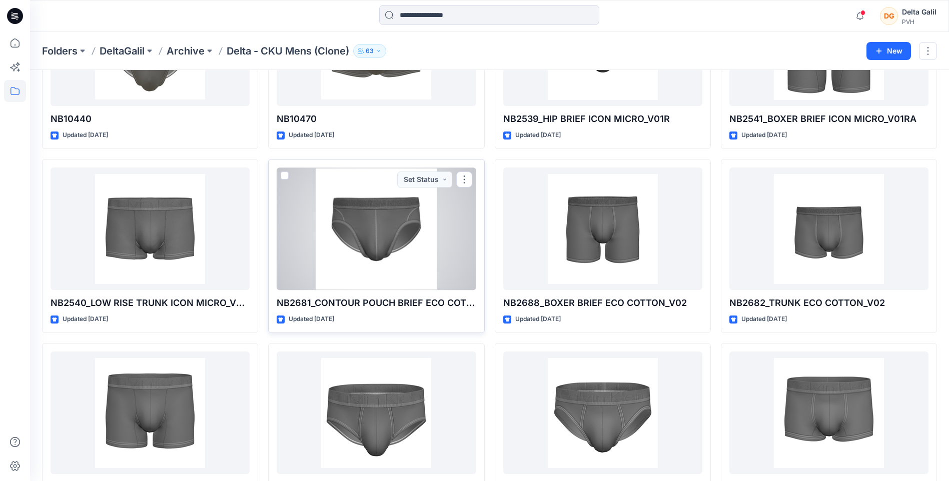
scroll to position [371, 0]
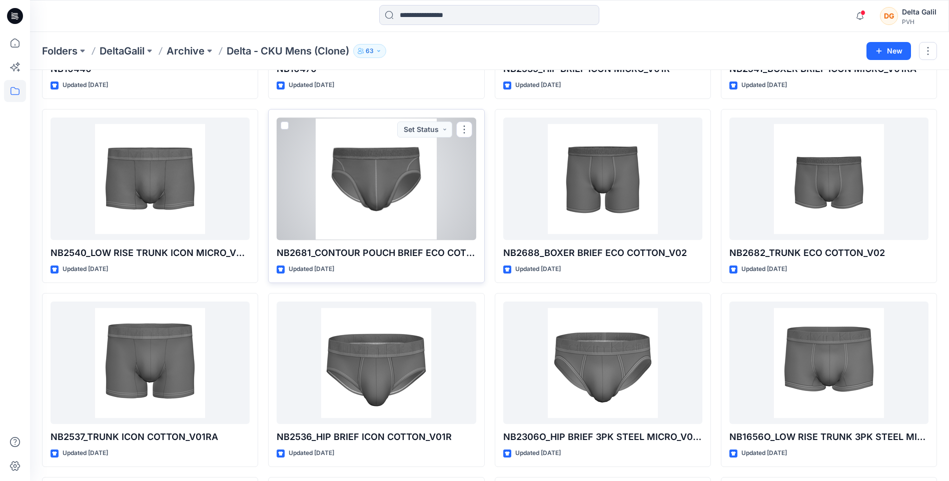
click at [403, 198] on div at bounding box center [376, 179] width 199 height 123
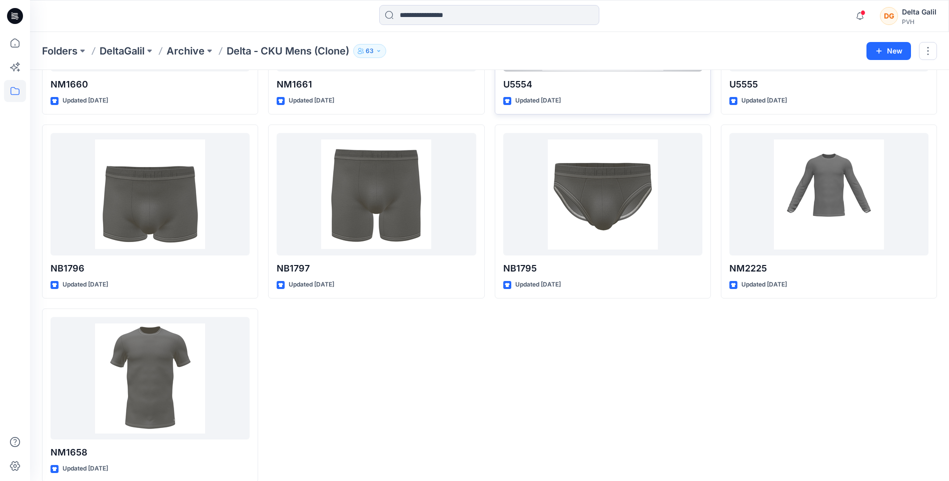
scroll to position [1843, 0]
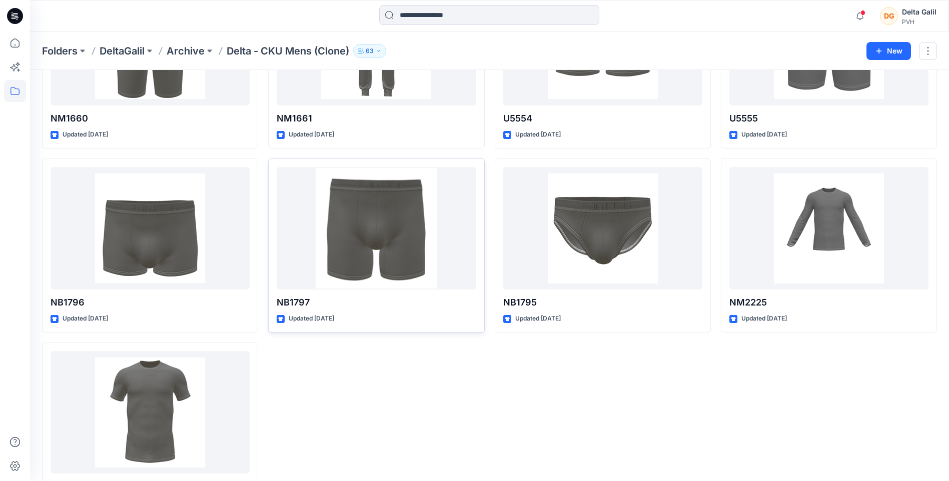
scroll to position [1793, 0]
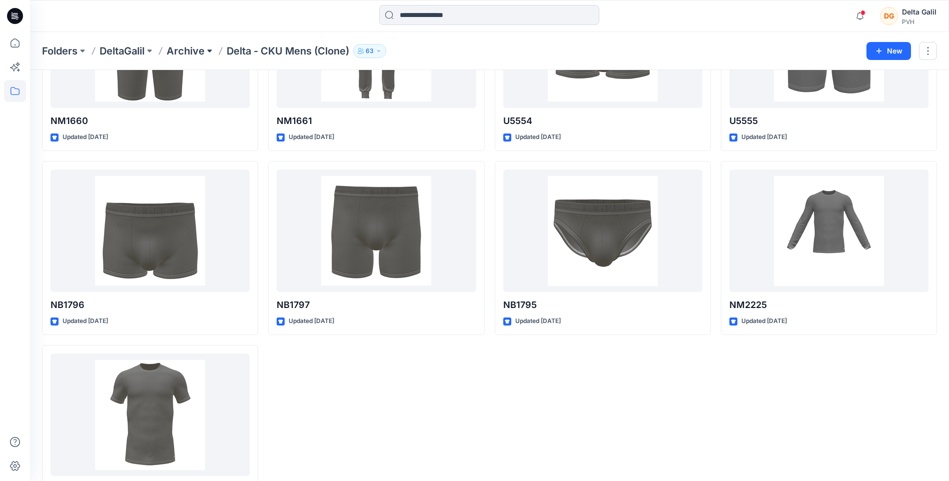
click at [209, 51] on button at bounding box center [210, 51] width 10 height 14
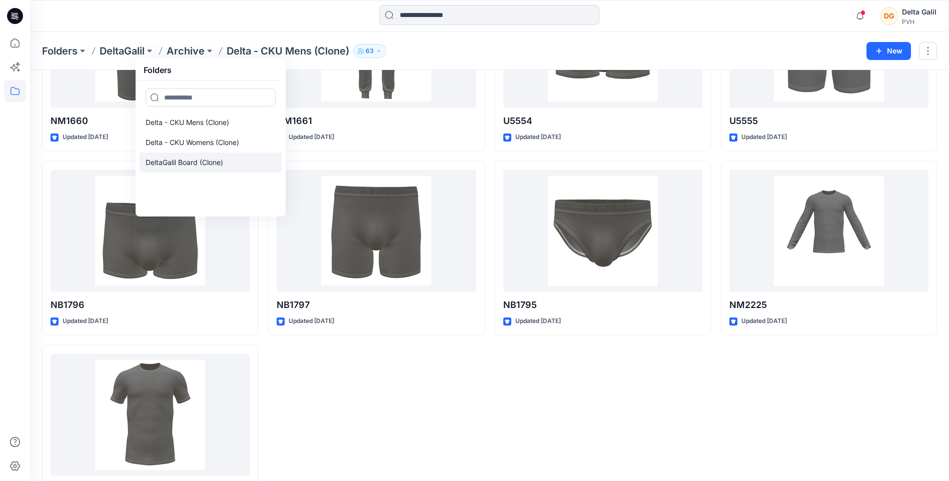
click at [192, 161] on p "DeltaGalil Board (Clone)" at bounding box center [185, 163] width 78 height 12
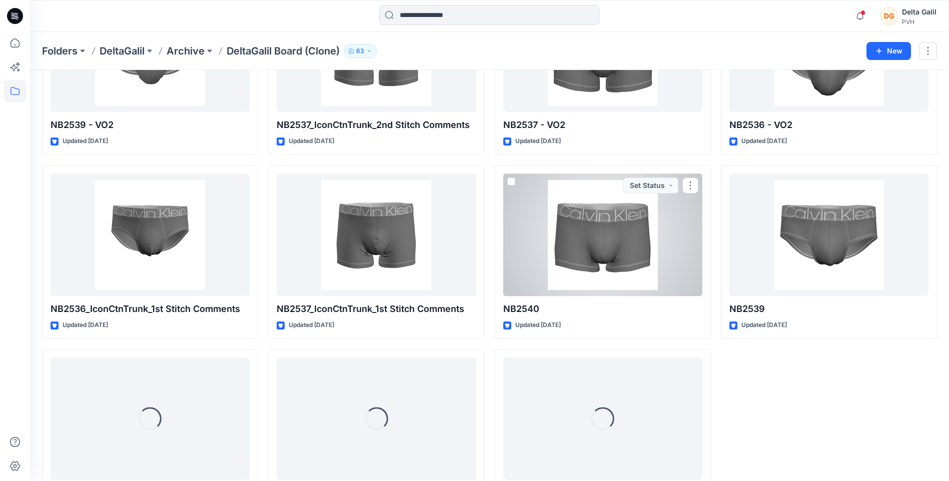
scroll to position [922, 0]
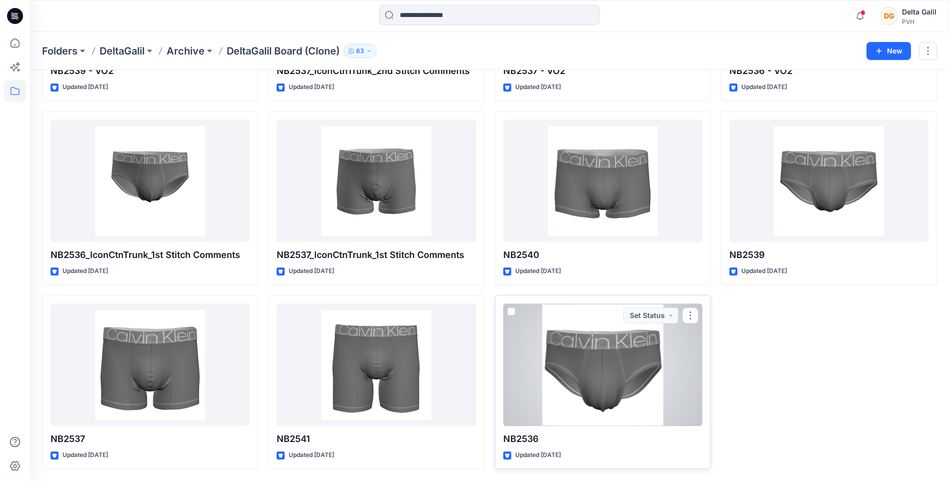
click at [601, 357] on div at bounding box center [602, 365] width 199 height 123
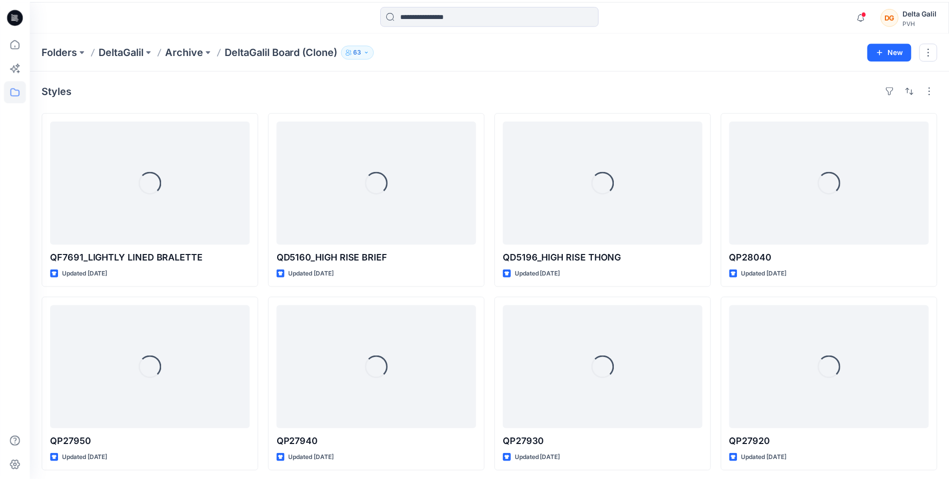
scroll to position [922, 0]
